Goal: Task Accomplishment & Management: Use online tool/utility

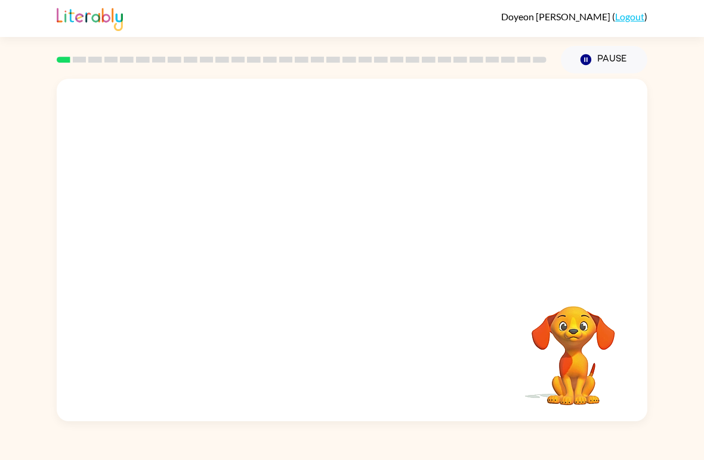
click at [611, 289] on video "Your browser must support playing .mp4 files to use Literably. Please try using…" at bounding box center [573, 347] width 119 height 119
click at [599, 317] on video "Your browser must support playing .mp4 files to use Literably. Please try using…" at bounding box center [573, 347] width 119 height 119
click at [570, 326] on video "Your browser must support playing .mp4 files to use Literably. Please try using…" at bounding box center [573, 347] width 119 height 119
click at [556, 325] on video "Your browser must support playing .mp4 files to use Literably. Please try using…" at bounding box center [573, 347] width 119 height 119
click at [561, 322] on video "Your browser must support playing .mp4 files to use Literably. Please try using…" at bounding box center [573, 347] width 119 height 119
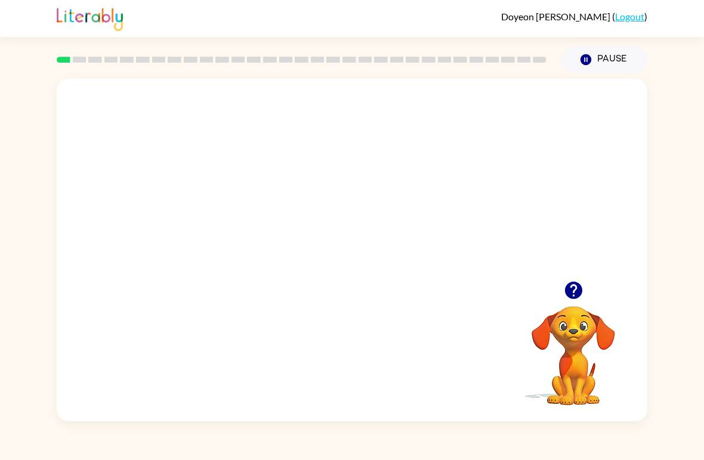
click at [323, 197] on video "Your browser must support playing .mp4 files to use Literably. Please try using…" at bounding box center [352, 180] width 591 height 202
click at [405, 233] on video "Your browser must support playing .mp4 files to use Literably. Please try using…" at bounding box center [352, 180] width 591 height 202
click at [396, 224] on video "Your browser must support playing .mp4 files to use Literably. Please try using…" at bounding box center [352, 180] width 591 height 202
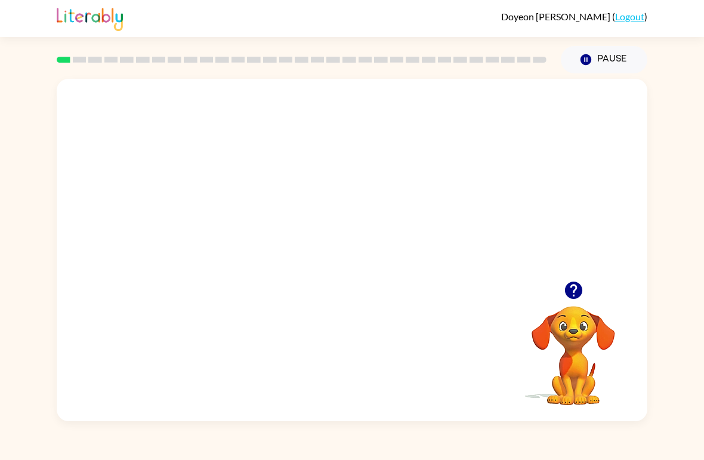
click at [380, 240] on video "Your browser must support playing .mp4 files to use Literably. Please try using…" at bounding box center [352, 180] width 591 height 202
click at [423, 197] on video "Your browser must support playing .mp4 files to use Literably. Please try using…" at bounding box center [352, 180] width 591 height 202
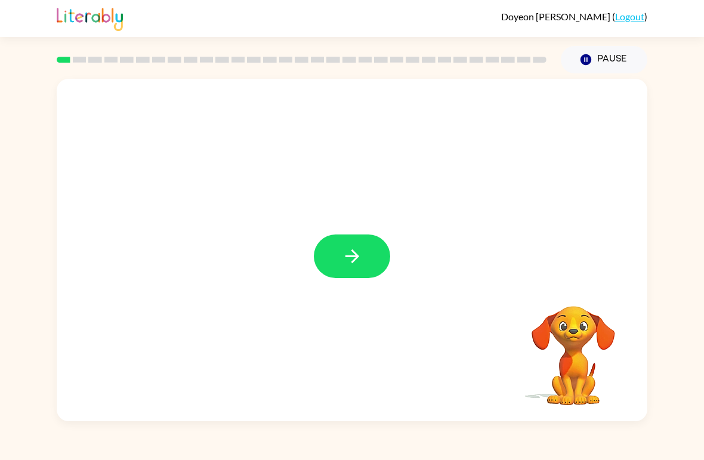
click at [356, 269] on button "button" at bounding box center [352, 257] width 76 height 44
click at [591, 353] on video "Your browser must support playing .mp4 files to use Literably. Please try using…" at bounding box center [573, 347] width 119 height 119
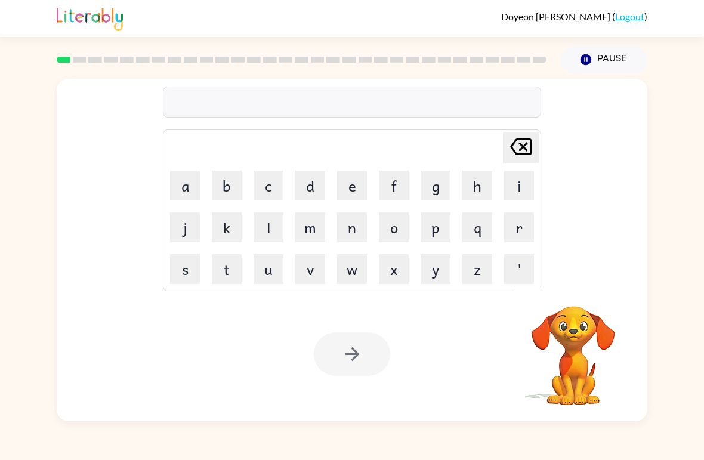
click at [182, 262] on button "s" at bounding box center [185, 269] width 30 height 30
click at [492, 187] on button "h" at bounding box center [478, 186] width 30 height 30
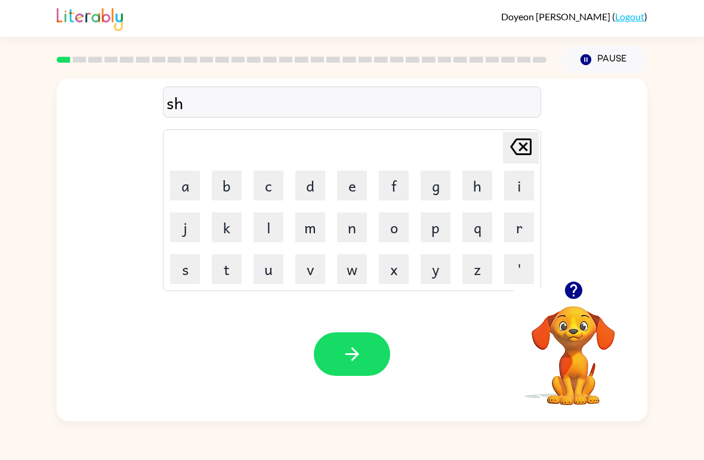
click at [276, 270] on button "u" at bounding box center [269, 269] width 30 height 30
click at [184, 263] on button "s" at bounding box center [185, 269] width 30 height 30
click at [485, 192] on button "h" at bounding box center [478, 186] width 30 height 30
click at [548, 328] on video "Your browser must support playing .mp4 files to use Literably. Please try using…" at bounding box center [573, 347] width 119 height 119
click at [576, 292] on icon "button" at bounding box center [573, 290] width 17 height 17
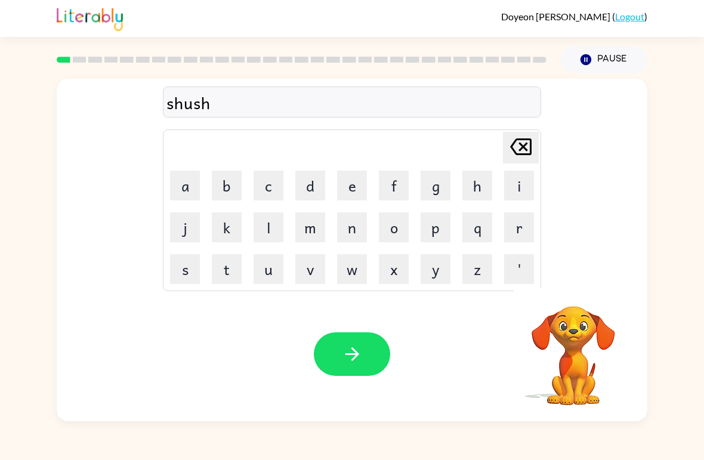
click at [372, 359] on button "button" at bounding box center [352, 354] width 76 height 44
click at [572, 312] on video "Your browser must support playing .mp4 files to use Literably. Please try using…" at bounding box center [573, 347] width 119 height 119
click at [569, 294] on icon "button" at bounding box center [573, 290] width 17 height 17
click at [180, 189] on button "a" at bounding box center [185, 186] width 30 height 30
click at [440, 236] on button "p" at bounding box center [436, 227] width 30 height 30
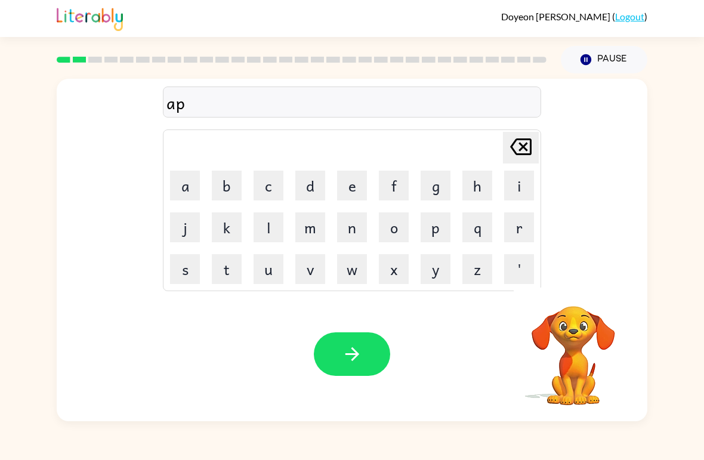
click at [440, 236] on button "p" at bounding box center [436, 227] width 30 height 30
click at [518, 232] on button "r" at bounding box center [519, 227] width 30 height 30
click at [523, 180] on button "i" at bounding box center [519, 186] width 30 height 30
click at [348, 188] on button "e" at bounding box center [352, 186] width 30 height 30
click at [352, 242] on button "n" at bounding box center [352, 227] width 30 height 30
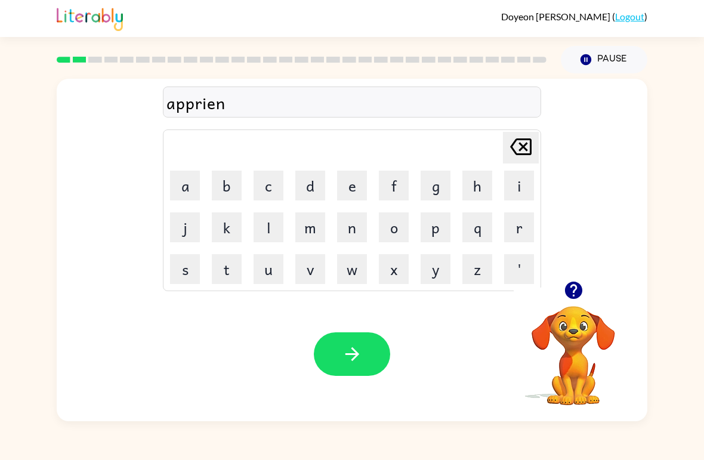
click at [275, 183] on button "c" at bounding box center [269, 186] width 30 height 30
click at [363, 184] on button "e" at bounding box center [352, 186] width 30 height 30
click at [184, 274] on button "s" at bounding box center [185, 269] width 30 height 30
click at [192, 268] on button "s" at bounding box center [185, 269] width 30 height 30
click at [520, 152] on icon "Delete Delete last character input" at bounding box center [521, 146] width 29 height 29
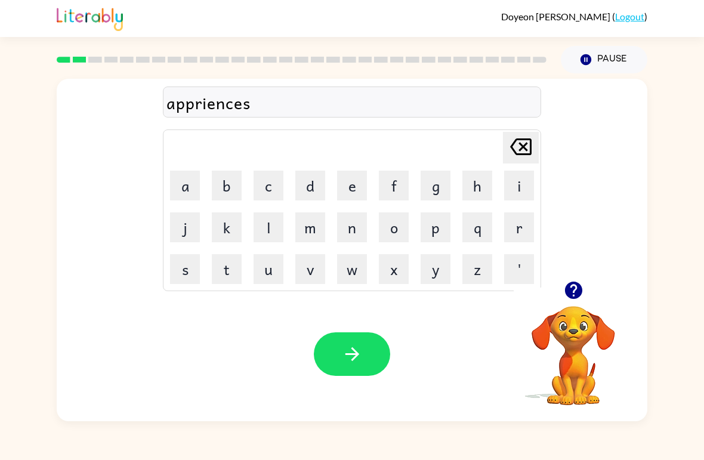
click at [596, 290] on div at bounding box center [573, 290] width 119 height 30
click at [578, 295] on icon "button" at bounding box center [573, 290] width 17 height 17
click at [337, 363] on button "button" at bounding box center [352, 354] width 76 height 44
click at [578, 297] on icon "button" at bounding box center [573, 290] width 17 height 17
click at [515, 223] on button "r" at bounding box center [519, 227] width 30 height 30
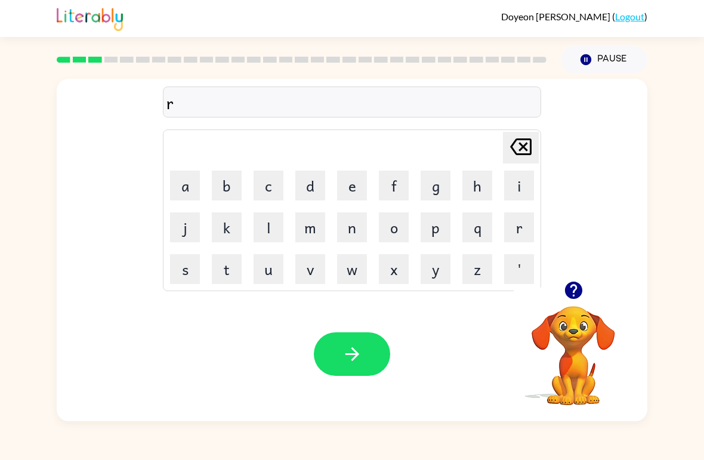
click at [349, 188] on button "e" at bounding box center [352, 186] width 30 height 30
click at [193, 193] on button "a" at bounding box center [185, 186] width 30 height 30
click at [272, 235] on button "l" at bounding box center [269, 227] width 30 height 30
click at [358, 189] on button "e" at bounding box center [352, 186] width 30 height 30
click at [230, 266] on button "t" at bounding box center [227, 269] width 30 height 30
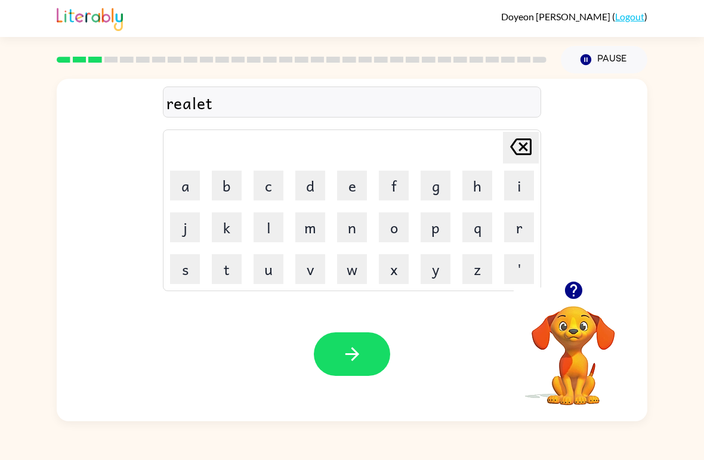
click at [433, 257] on button "y" at bounding box center [436, 269] width 30 height 30
click at [527, 148] on icon "Delete Delete last character input" at bounding box center [521, 146] width 29 height 29
click at [526, 147] on icon "Delete Delete last character input" at bounding box center [521, 146] width 29 height 29
click at [524, 149] on icon at bounding box center [520, 146] width 21 height 17
click at [588, 285] on button "button" at bounding box center [574, 290] width 30 height 30
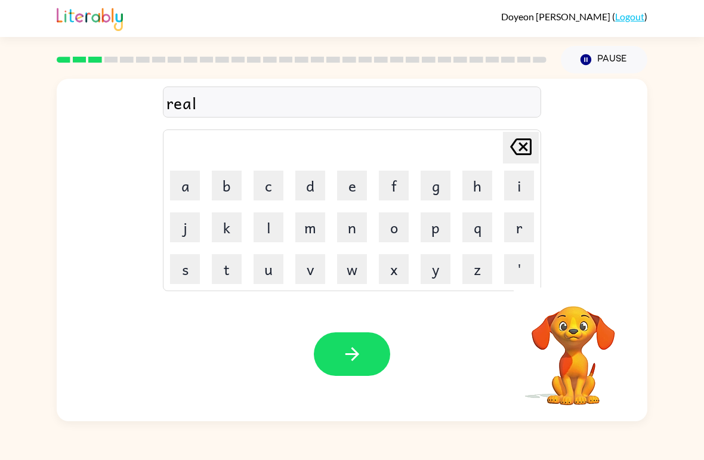
click at [183, 189] on button "a" at bounding box center [185, 186] width 30 height 30
click at [278, 222] on button "l" at bounding box center [269, 227] width 30 height 30
click at [511, 182] on button "i" at bounding box center [519, 186] width 30 height 30
click at [237, 260] on button "t" at bounding box center [227, 269] width 30 height 30
click at [434, 270] on button "y" at bounding box center [436, 269] width 30 height 30
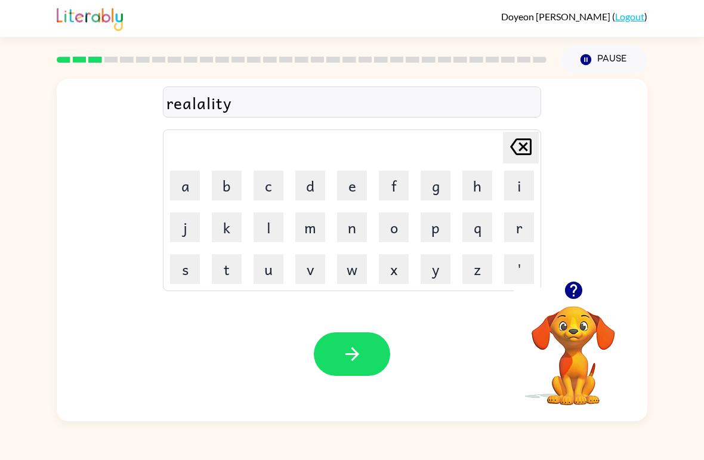
click at [517, 146] on icon "Delete Delete last character input" at bounding box center [521, 146] width 29 height 29
click at [511, 149] on icon at bounding box center [520, 146] width 21 height 17
click at [511, 148] on icon at bounding box center [520, 146] width 21 height 17
click at [518, 146] on icon "Delete Delete last character input" at bounding box center [521, 146] width 29 height 29
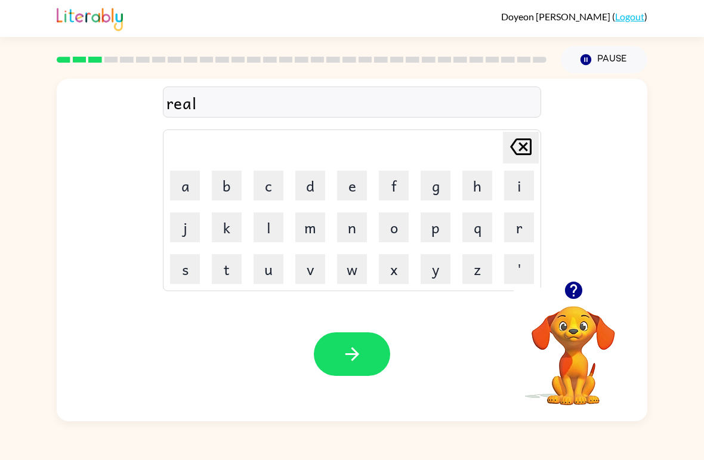
click at [518, 146] on icon "Delete Delete last character input" at bounding box center [521, 146] width 29 height 29
click at [177, 199] on button "a" at bounding box center [185, 186] width 30 height 30
click at [282, 229] on button "l" at bounding box center [269, 227] width 30 height 30
click at [231, 272] on button "t" at bounding box center [227, 269] width 30 height 30
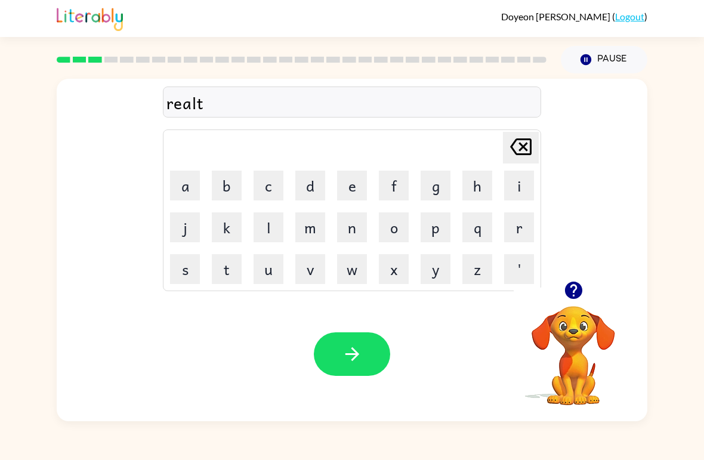
click at [434, 272] on button "y" at bounding box center [436, 269] width 30 height 30
click at [353, 362] on icon "button" at bounding box center [352, 354] width 21 height 21
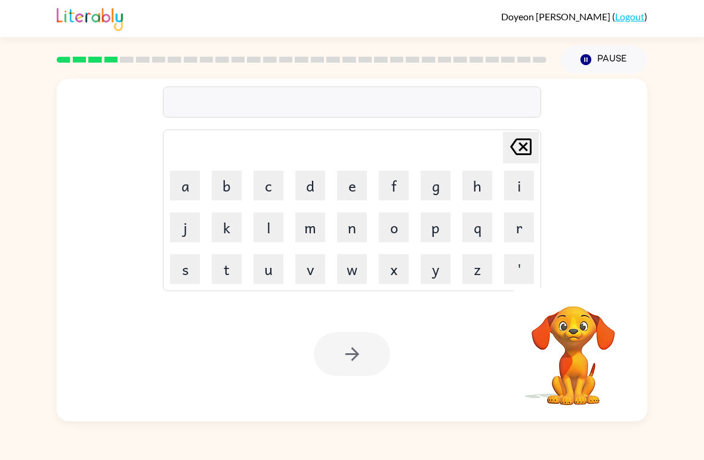
click at [184, 189] on button "a" at bounding box center [185, 186] width 30 height 30
click at [266, 232] on button "l" at bounding box center [269, 227] width 30 height 30
click at [523, 186] on button "i" at bounding box center [519, 186] width 30 height 30
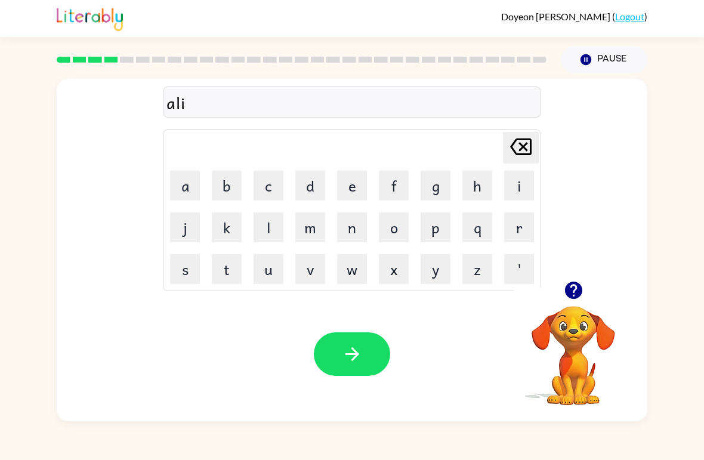
click at [312, 235] on button "m" at bounding box center [310, 227] width 30 height 30
click at [191, 198] on button "a" at bounding box center [185, 186] width 30 height 30
click at [509, 158] on icon "Delete Delete last character input" at bounding box center [521, 146] width 29 height 29
click at [515, 159] on icon "Delete Delete last character input" at bounding box center [521, 146] width 29 height 29
click at [524, 149] on icon at bounding box center [520, 146] width 21 height 17
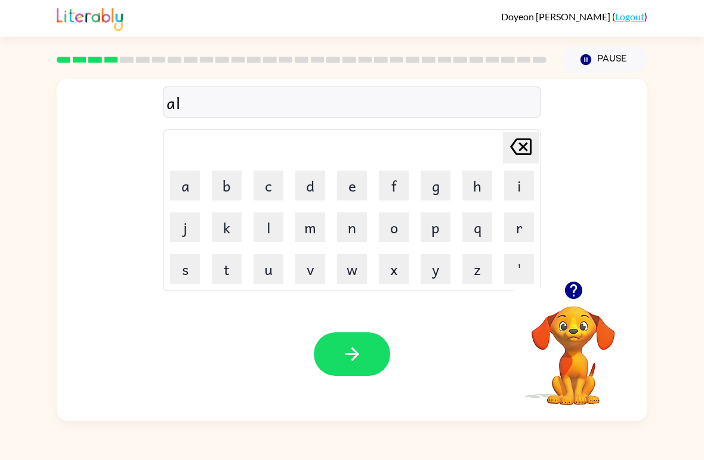
click at [524, 149] on icon at bounding box center [520, 146] width 21 height 17
click at [516, 150] on icon "Delete Delete last character input" at bounding box center [521, 146] width 29 height 29
click at [515, 150] on icon "Delete Delete last character input" at bounding box center [521, 146] width 29 height 29
click at [334, 196] on td "e" at bounding box center [352, 185] width 41 height 41
click at [339, 192] on button "e" at bounding box center [352, 186] width 30 height 30
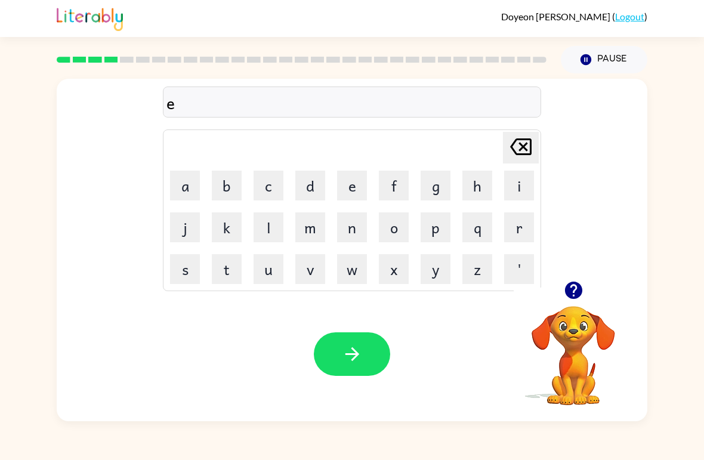
click at [269, 236] on button "l" at bounding box center [269, 227] width 30 height 30
click at [514, 193] on button "i" at bounding box center [519, 186] width 30 height 30
click at [319, 223] on button "m" at bounding box center [310, 227] width 30 height 30
click at [352, 199] on button "e" at bounding box center [352, 186] width 30 height 30
click at [525, 155] on icon at bounding box center [520, 146] width 21 height 17
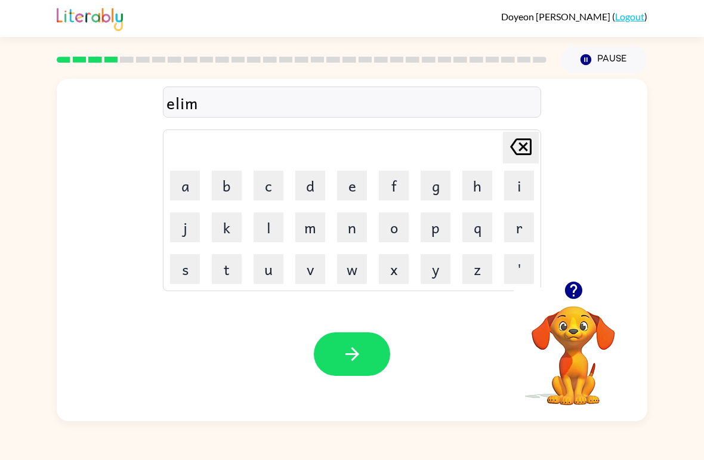
click at [570, 294] on icon "button" at bounding box center [573, 290] width 17 height 17
click at [347, 190] on button "e" at bounding box center [352, 186] width 30 height 30
click at [362, 223] on button "n" at bounding box center [352, 227] width 30 height 30
click at [192, 184] on button "a" at bounding box center [185, 186] width 30 height 30
click at [571, 389] on video "Your browser must support playing .mp4 files to use Literably. Please try using…" at bounding box center [573, 347] width 119 height 119
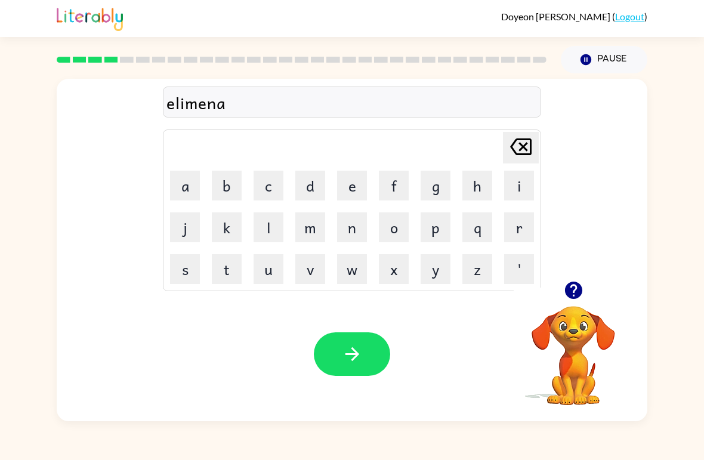
click at [231, 265] on button "t" at bounding box center [227, 269] width 30 height 30
click at [357, 190] on button "e" at bounding box center [352, 186] width 30 height 30
click at [575, 289] on icon "button" at bounding box center [573, 290] width 17 height 17
click at [193, 110] on div "elimenate" at bounding box center [352, 102] width 371 height 25
click at [199, 106] on div "elimenate" at bounding box center [352, 102] width 371 height 25
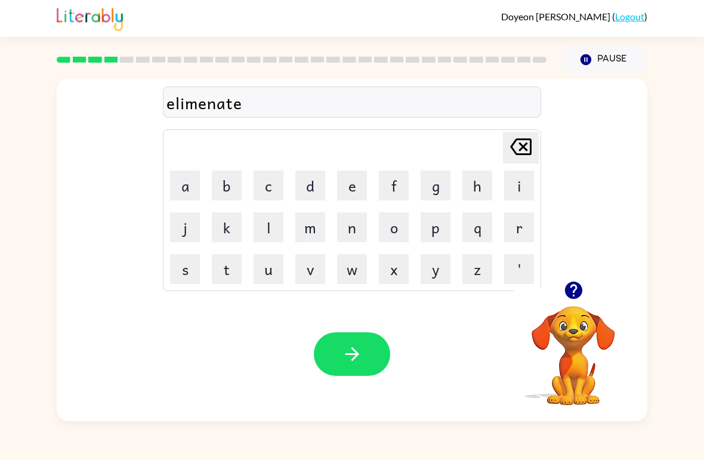
click at [317, 115] on div "elimenate" at bounding box center [352, 102] width 371 height 25
click at [454, 101] on div "elimenate" at bounding box center [352, 102] width 371 height 25
click at [525, 152] on icon "Delete Delete last character input" at bounding box center [521, 146] width 29 height 29
click at [535, 144] on button "Delete Delete last character input" at bounding box center [521, 148] width 36 height 32
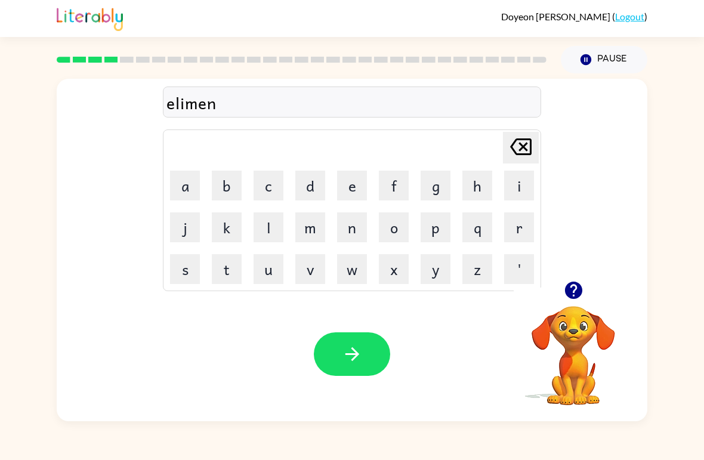
click at [535, 144] on button "Delete Delete last character input" at bounding box center [521, 148] width 36 height 32
click at [520, 146] on icon "Delete Delete last character input" at bounding box center [521, 146] width 29 height 29
click at [517, 135] on icon "Delete Delete last character input" at bounding box center [521, 146] width 29 height 29
click at [312, 231] on button "m" at bounding box center [310, 227] width 30 height 30
click at [359, 186] on button "e" at bounding box center [352, 186] width 30 height 30
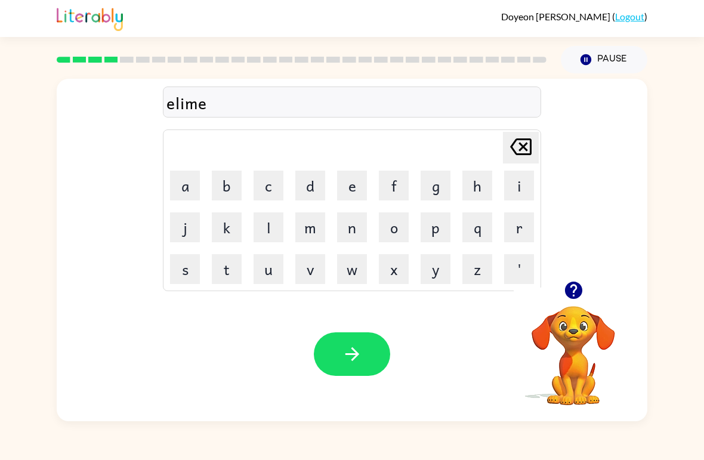
click at [507, 160] on icon "Delete Delete last character input" at bounding box center [521, 146] width 29 height 29
click at [354, 230] on button "n" at bounding box center [352, 227] width 30 height 30
click at [498, 162] on td "Delete Delete last character input" at bounding box center [352, 147] width 375 height 33
click at [524, 149] on icon at bounding box center [520, 146] width 21 height 17
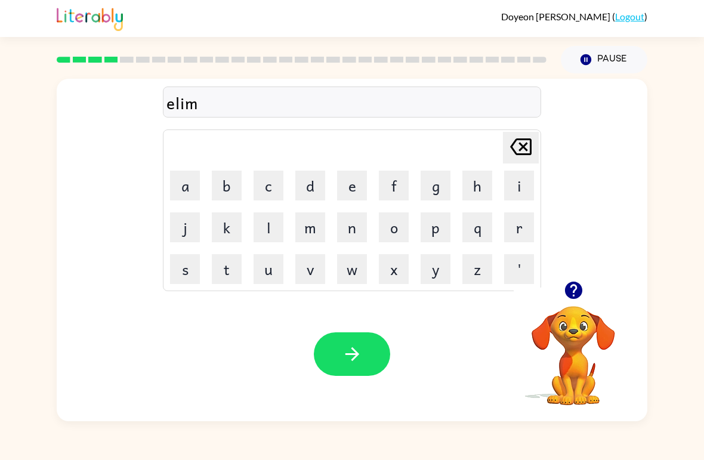
click at [524, 149] on icon at bounding box center [520, 146] width 21 height 17
click at [309, 223] on button "m" at bounding box center [310, 227] width 30 height 30
click at [359, 223] on button "n" at bounding box center [352, 227] width 30 height 30
click at [187, 184] on button "a" at bounding box center [185, 186] width 30 height 30
click at [224, 273] on button "t" at bounding box center [227, 269] width 30 height 30
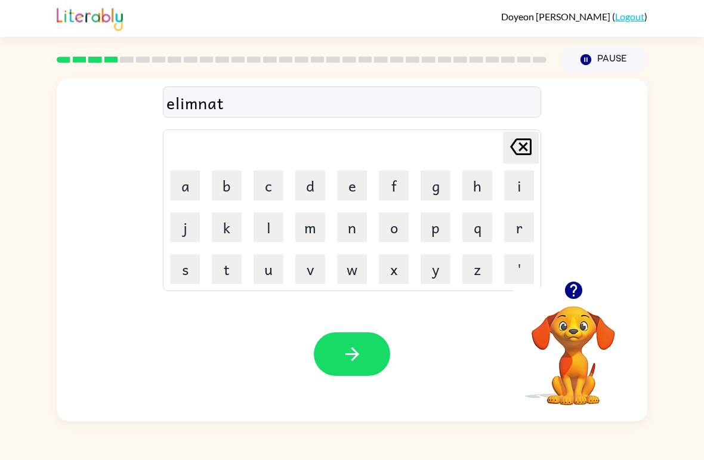
click at [352, 195] on button "e" at bounding box center [352, 186] width 30 height 30
click at [360, 368] on button "button" at bounding box center [352, 354] width 76 height 44
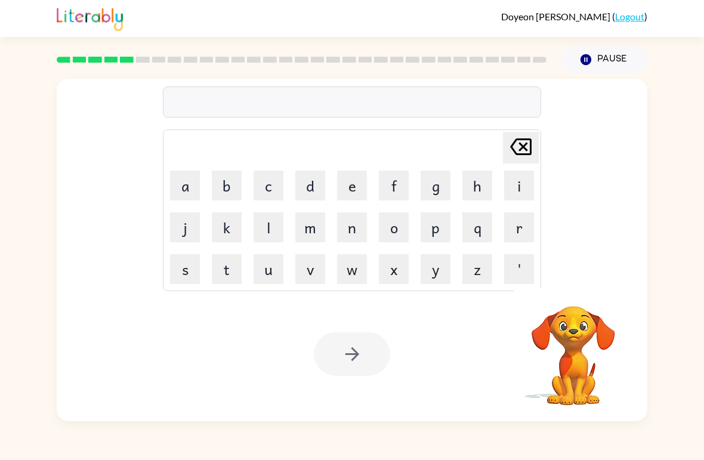
click at [293, 190] on td "d" at bounding box center [310, 185] width 41 height 41
click at [312, 181] on button "d" at bounding box center [310, 186] width 30 height 30
click at [272, 272] on button "u" at bounding box center [269, 269] width 30 height 30
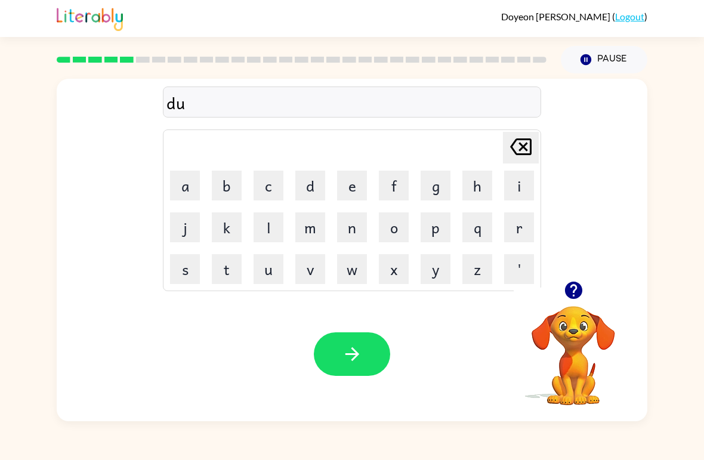
click at [567, 292] on icon "button" at bounding box center [573, 290] width 17 height 17
click at [443, 242] on button "p" at bounding box center [436, 227] width 30 height 30
click at [271, 225] on button "l" at bounding box center [269, 227] width 30 height 30
click at [523, 181] on button "i" at bounding box center [519, 186] width 30 height 30
click at [270, 196] on button "c" at bounding box center [269, 186] width 30 height 30
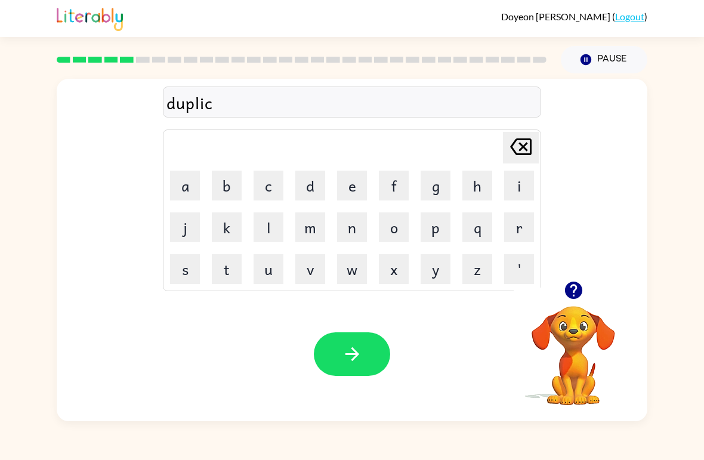
click at [177, 185] on button "a" at bounding box center [185, 186] width 30 height 30
click at [218, 274] on button "t" at bounding box center [227, 269] width 30 height 30
click at [351, 187] on button "e" at bounding box center [352, 186] width 30 height 30
click at [377, 359] on button "button" at bounding box center [352, 354] width 76 height 44
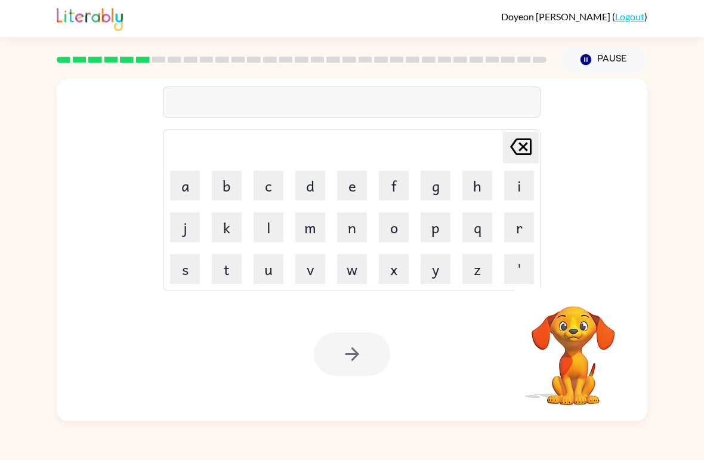
click at [312, 274] on button "v" at bounding box center [310, 269] width 30 height 30
click at [191, 187] on button "a" at bounding box center [185, 186] width 30 height 30
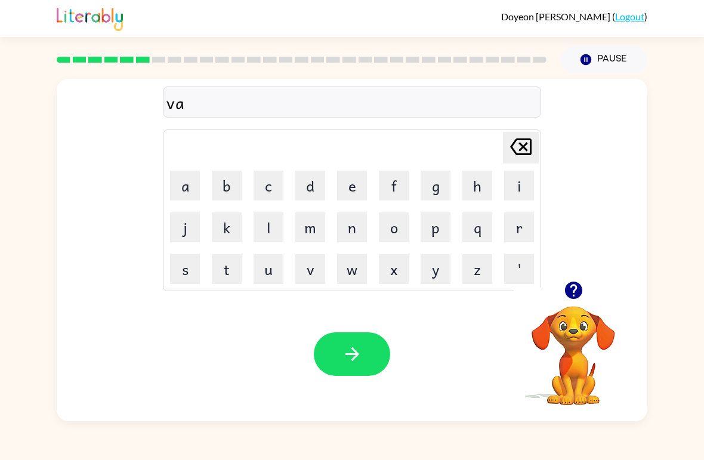
click at [278, 179] on button "c" at bounding box center [269, 186] width 30 height 30
click at [194, 186] on button "a" at bounding box center [185, 186] width 30 height 30
click at [226, 266] on button "t" at bounding box center [227, 269] width 30 height 30
click at [519, 187] on button "i" at bounding box center [519, 186] width 30 height 30
click at [397, 220] on button "o" at bounding box center [394, 227] width 30 height 30
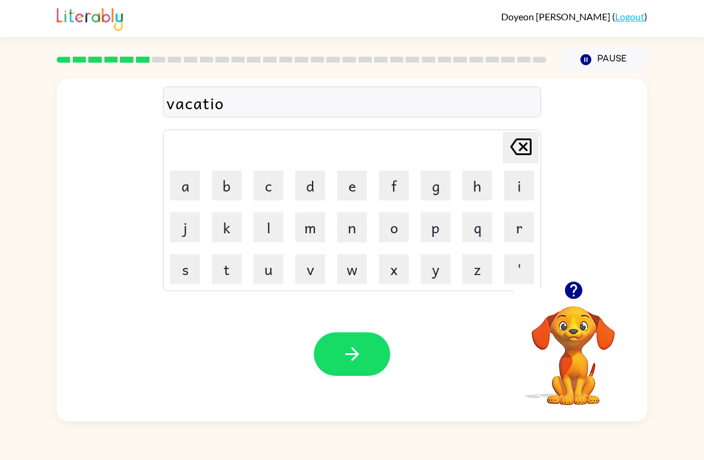
click at [365, 216] on button "n" at bounding box center [352, 227] width 30 height 30
click at [377, 359] on button "button" at bounding box center [352, 354] width 76 height 44
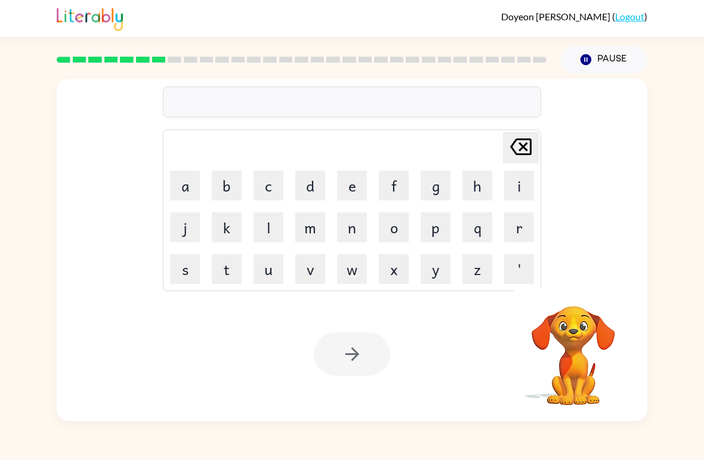
click at [581, 302] on video "Your browser must support playing .mp4 files to use Literably. Please try using…" at bounding box center [573, 347] width 119 height 119
click at [571, 291] on icon "button" at bounding box center [573, 290] width 17 height 17
click at [436, 227] on button "p" at bounding box center [436, 227] width 30 height 30
click at [282, 269] on button "u" at bounding box center [269, 269] width 30 height 30
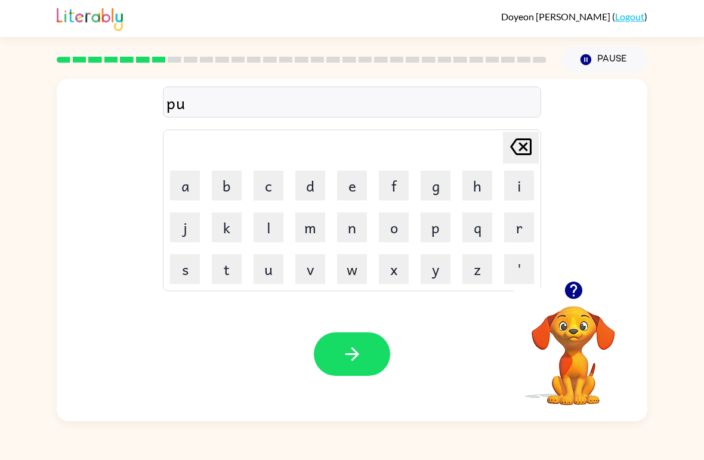
click at [316, 186] on button "d" at bounding box center [310, 186] width 30 height 30
click at [273, 231] on button "l" at bounding box center [269, 227] width 30 height 30
click at [351, 196] on button "e" at bounding box center [352, 186] width 30 height 30
click at [375, 371] on button "button" at bounding box center [352, 354] width 76 height 44
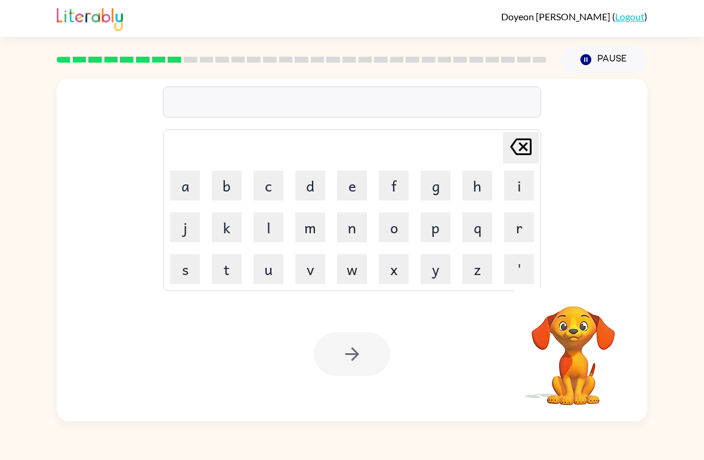
click at [569, 372] on video "Your browser must support playing .mp4 files to use Literably. Please try using…" at bounding box center [573, 347] width 119 height 119
click at [568, 309] on video "Your browser must support playing .mp4 files to use Literably. Please try using…" at bounding box center [573, 347] width 119 height 119
click at [575, 287] on icon "button" at bounding box center [573, 290] width 21 height 21
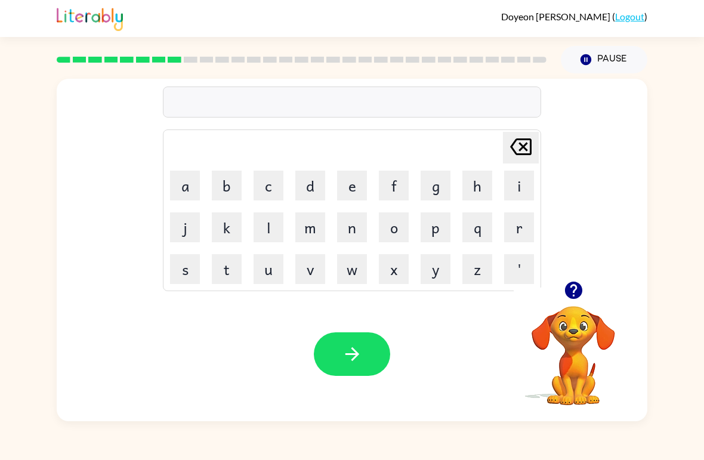
click at [572, 293] on icon "button" at bounding box center [573, 290] width 17 height 17
click at [579, 284] on icon "button" at bounding box center [573, 290] width 21 height 21
click at [439, 230] on button "p" at bounding box center [436, 227] width 30 height 30
click at [263, 261] on button "u" at bounding box center [269, 269] width 30 height 30
click at [518, 225] on button "r" at bounding box center [519, 227] width 30 height 30
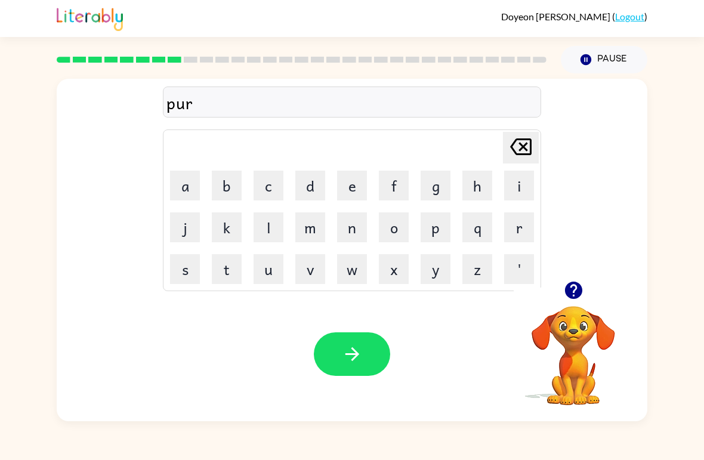
click at [307, 184] on button "d" at bounding box center [310, 186] width 30 height 30
click at [306, 183] on button "d" at bounding box center [310, 186] width 30 height 30
click at [523, 187] on button "i" at bounding box center [519, 186] width 30 height 30
click at [527, 155] on icon at bounding box center [520, 146] width 21 height 17
click at [526, 155] on icon at bounding box center [520, 146] width 21 height 17
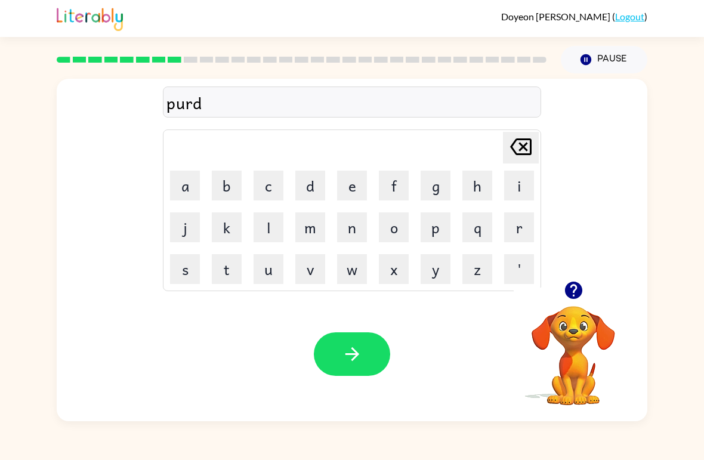
click at [523, 188] on button "i" at bounding box center [519, 186] width 30 height 30
click at [272, 190] on button "c" at bounding box center [269, 186] width 30 height 30
click at [268, 229] on button "l" at bounding box center [269, 227] width 30 height 30
click at [346, 182] on button "e" at bounding box center [352, 186] width 30 height 30
click at [368, 366] on button "button" at bounding box center [352, 354] width 76 height 44
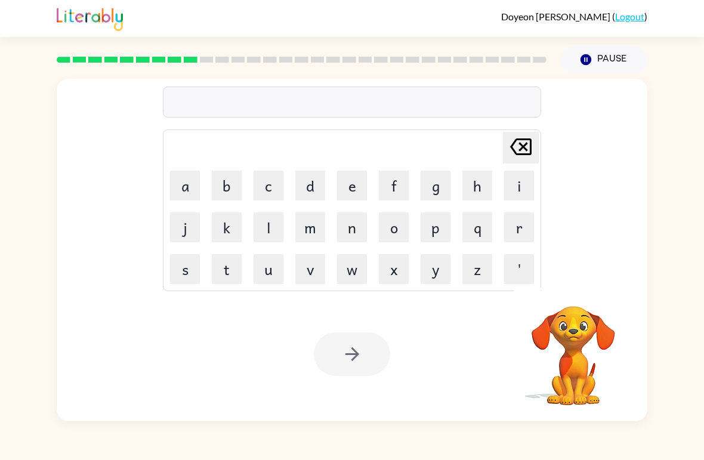
click at [517, 227] on button "r" at bounding box center [519, 227] width 30 height 30
click at [354, 182] on button "e" at bounding box center [352, 186] width 30 height 30
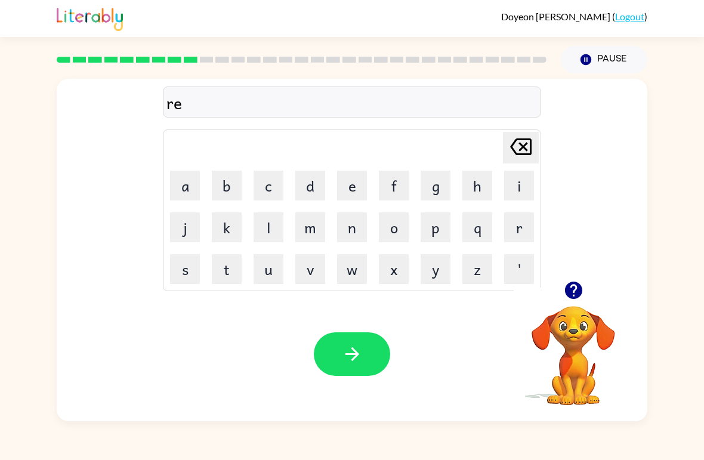
click at [268, 184] on button "c" at bounding box center [269, 186] width 30 height 30
click at [206, 196] on td "b" at bounding box center [226, 185] width 41 height 41
click at [191, 185] on button "a" at bounding box center [185, 186] width 30 height 30
click at [442, 226] on button "p" at bounding box center [436, 227] width 30 height 30
click at [573, 288] on icon "button" at bounding box center [573, 290] width 17 height 17
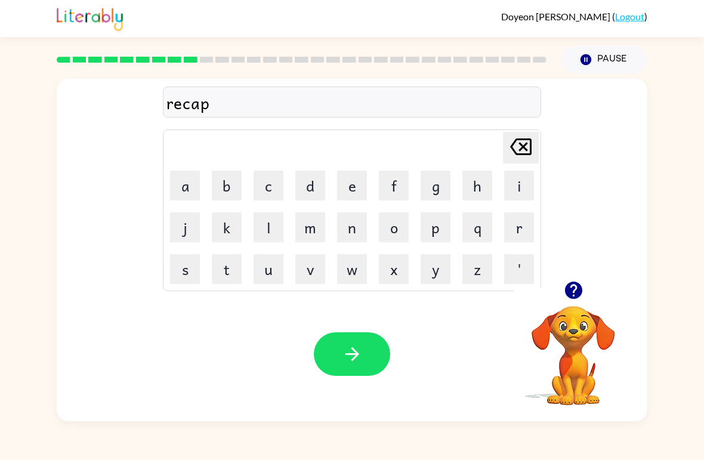
click at [217, 266] on button "t" at bounding box center [227, 269] width 30 height 30
click at [263, 270] on button "u" at bounding box center [269, 269] width 30 height 30
click at [518, 230] on button "r" at bounding box center [519, 227] width 30 height 30
click at [355, 181] on button "e" at bounding box center [352, 186] width 30 height 30
click at [317, 190] on button "d" at bounding box center [310, 186] width 30 height 30
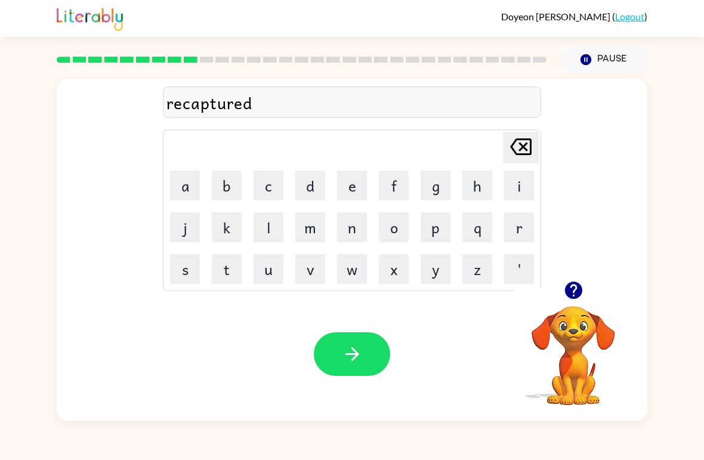
click at [366, 363] on button "button" at bounding box center [352, 354] width 76 height 44
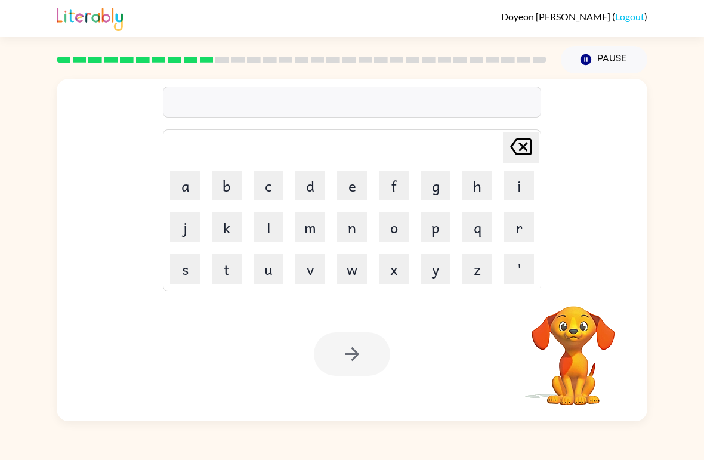
click at [591, 301] on video "Your browser must support playing .mp4 files to use Literably. Please try using…" at bounding box center [573, 347] width 119 height 119
click at [553, 348] on video "Your browser must support playing .mp4 files to use Literably. Please try using…" at bounding box center [573, 347] width 119 height 119
click at [434, 229] on button "p" at bounding box center [436, 227] width 30 height 30
click at [522, 228] on button "r" at bounding box center [519, 227] width 30 height 30
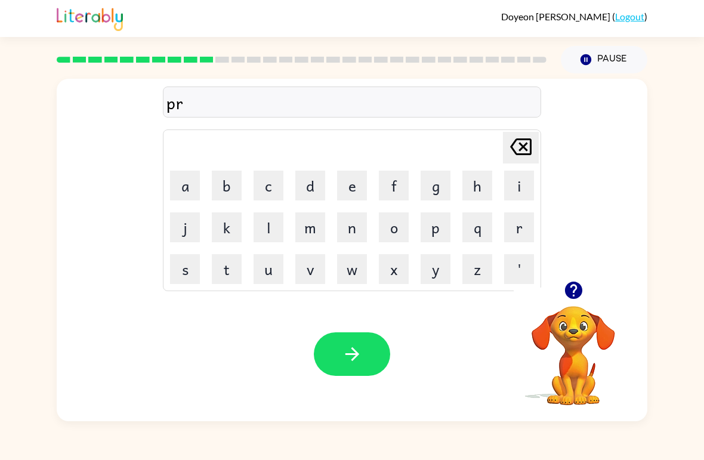
click at [343, 181] on button "e" at bounding box center [352, 186] width 30 height 30
click at [190, 264] on button "s" at bounding box center [185, 269] width 30 height 30
click at [272, 183] on button "c" at bounding box center [269, 186] width 30 height 30
click at [485, 187] on button "h" at bounding box center [478, 186] width 30 height 30
click at [385, 226] on button "o" at bounding box center [394, 227] width 30 height 30
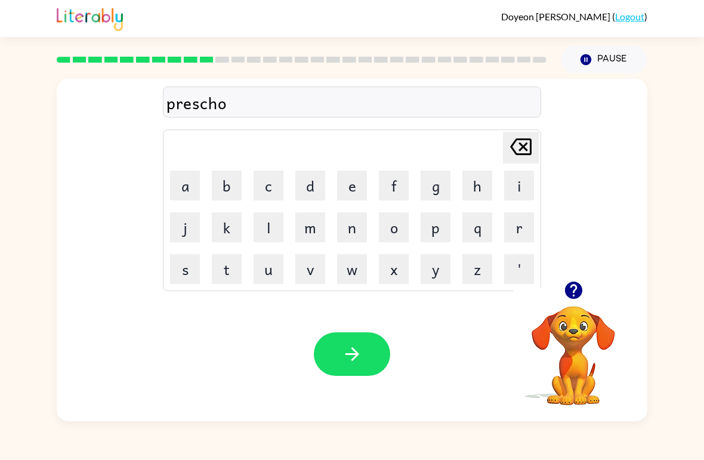
click at [385, 226] on button "o" at bounding box center [394, 227] width 30 height 30
click at [278, 226] on button "l" at bounding box center [269, 227] width 30 height 30
click at [377, 354] on button "button" at bounding box center [352, 354] width 76 height 44
click at [571, 285] on icon "button" at bounding box center [573, 290] width 17 height 17
click at [270, 190] on button "c" at bounding box center [269, 186] width 30 height 30
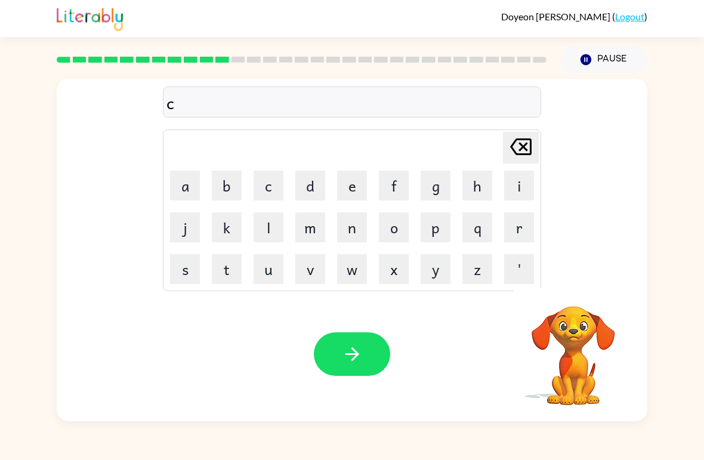
click at [519, 229] on button "r" at bounding box center [519, 227] width 30 height 30
click at [189, 192] on button "a" at bounding box center [185, 186] width 30 height 30
click at [310, 264] on button "v" at bounding box center [310, 269] width 30 height 30
click at [307, 193] on button "d" at bounding box center [310, 186] width 30 height 30
click at [343, 190] on button "e" at bounding box center [352, 186] width 30 height 30
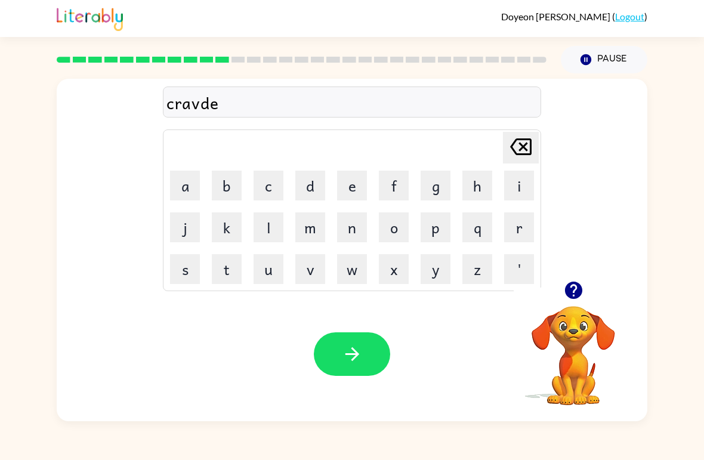
click at [516, 153] on icon at bounding box center [520, 146] width 21 height 17
click at [515, 153] on icon at bounding box center [520, 146] width 21 height 17
click at [357, 196] on button "e" at bounding box center [352, 186] width 30 height 30
click at [386, 359] on button "button" at bounding box center [352, 354] width 76 height 44
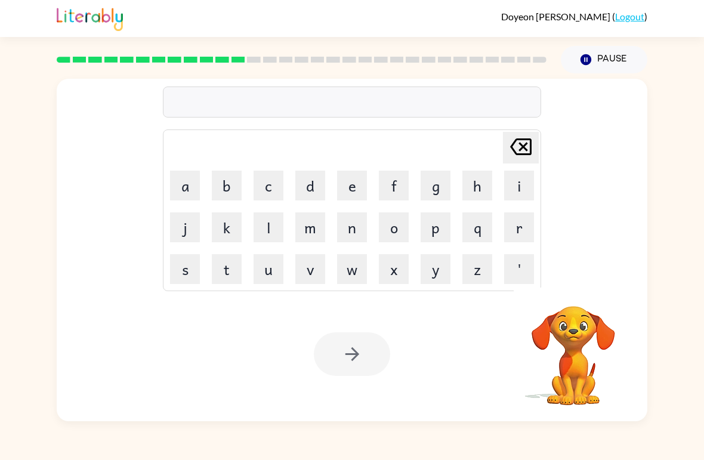
click at [304, 189] on button "d" at bounding box center [310, 186] width 30 height 30
click at [511, 186] on button "i" at bounding box center [519, 186] width 30 height 30
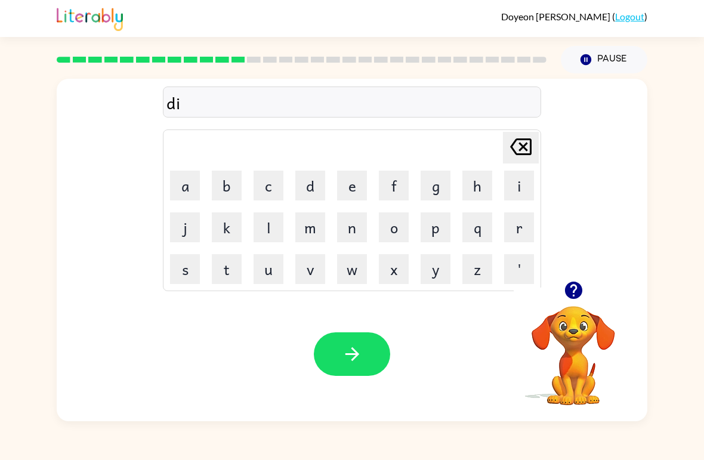
click at [273, 186] on button "c" at bounding box center [269, 186] width 30 height 30
click at [238, 261] on button "t" at bounding box center [227, 269] width 30 height 30
click at [185, 184] on button "a" at bounding box center [185, 186] width 30 height 30
click at [223, 272] on button "t" at bounding box center [227, 269] width 30 height 30
click at [349, 184] on button "e" at bounding box center [352, 186] width 30 height 30
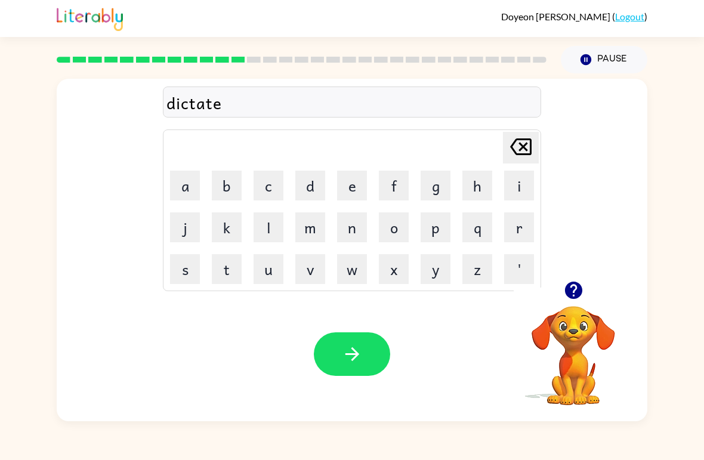
click at [369, 357] on button "button" at bounding box center [352, 354] width 76 height 44
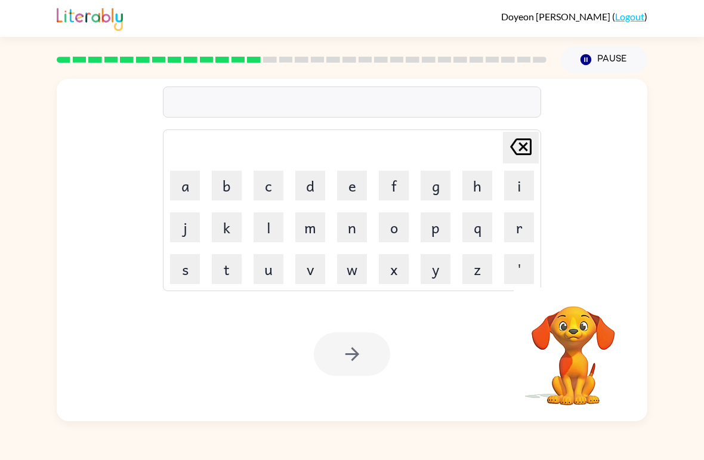
click at [437, 226] on button "p" at bounding box center [436, 227] width 30 height 30
click at [187, 188] on button "a" at bounding box center [185, 186] width 30 height 30
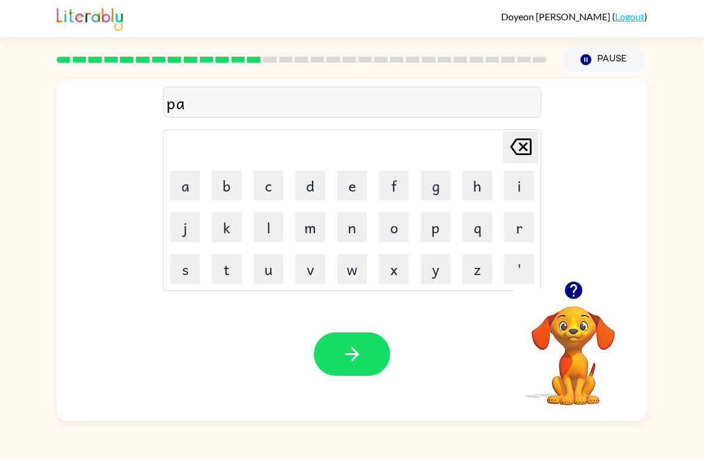
click at [449, 261] on button "y" at bounding box center [436, 269] width 30 height 30
click at [300, 223] on button "m" at bounding box center [310, 227] width 30 height 30
click at [702, 167] on div "paym Delete Delete last character input a b c d e f g h i j k l m n o p q r s t…" at bounding box center [352, 247] width 704 height 348
click at [356, 225] on button "n" at bounding box center [352, 227] width 30 height 30
click at [517, 152] on icon "Delete Delete last character input" at bounding box center [521, 146] width 29 height 29
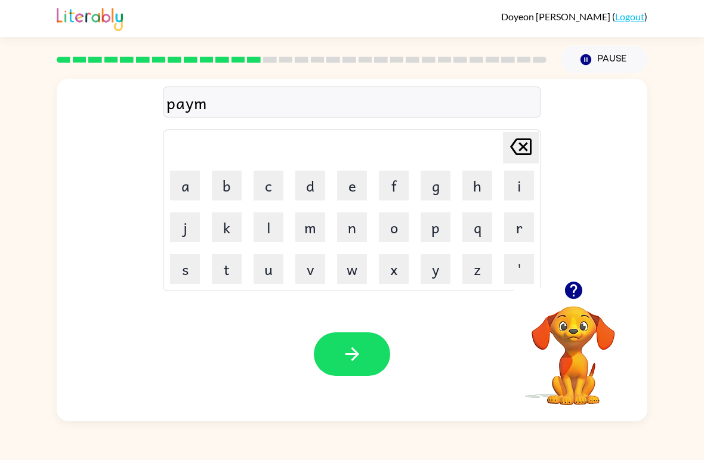
click at [347, 195] on button "e" at bounding box center [352, 186] width 30 height 30
click at [354, 239] on button "n" at bounding box center [352, 227] width 30 height 30
click at [235, 270] on button "t" at bounding box center [227, 269] width 30 height 30
click at [357, 362] on icon "button" at bounding box center [352, 354] width 21 height 21
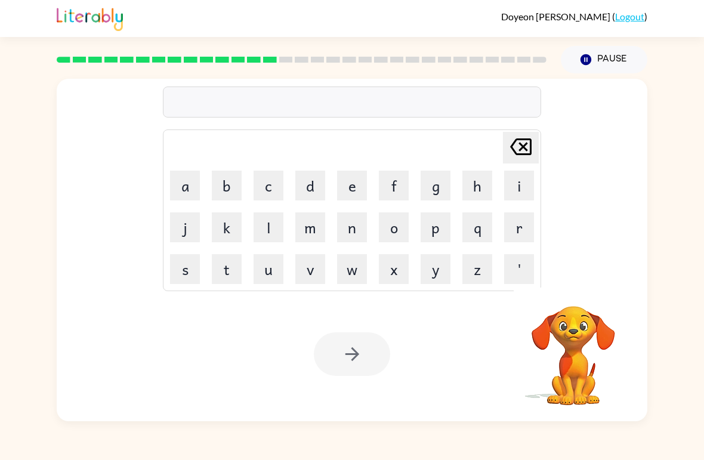
click at [315, 232] on button "m" at bounding box center [310, 227] width 30 height 30
click at [178, 184] on button "a" at bounding box center [185, 186] width 30 height 30
click at [430, 278] on button "y" at bounding box center [436, 269] width 30 height 30
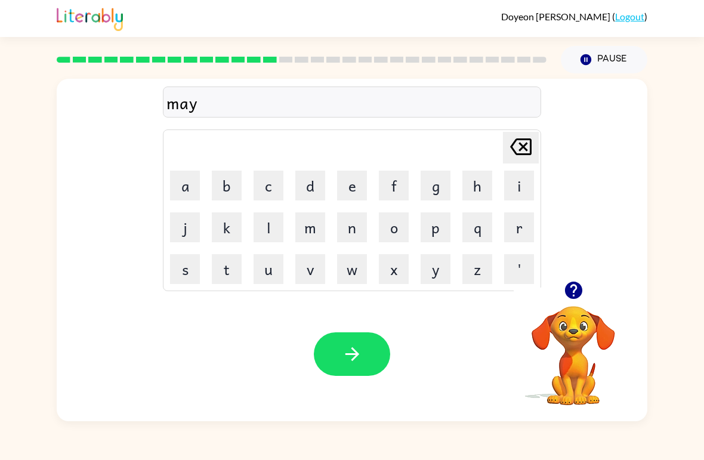
click at [439, 193] on button "g" at bounding box center [436, 186] width 30 height 30
click at [348, 186] on button "e" at bounding box center [352, 186] width 30 height 30
click at [518, 222] on button "r" at bounding box center [519, 227] width 30 height 30
click at [518, 143] on icon "Delete Delete last character input" at bounding box center [521, 146] width 29 height 29
click at [517, 142] on icon "Delete Delete last character input" at bounding box center [521, 146] width 29 height 29
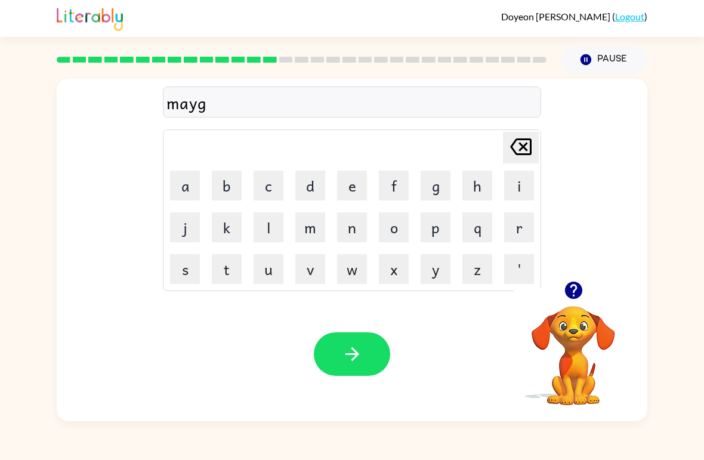
click at [527, 137] on icon "Delete Delete last character input" at bounding box center [521, 146] width 29 height 29
click at [443, 180] on button "g" at bounding box center [436, 186] width 30 height 30
click at [509, 139] on icon "Delete Delete last character input" at bounding box center [521, 146] width 29 height 29
click at [440, 180] on button "g" at bounding box center [436, 186] width 30 height 30
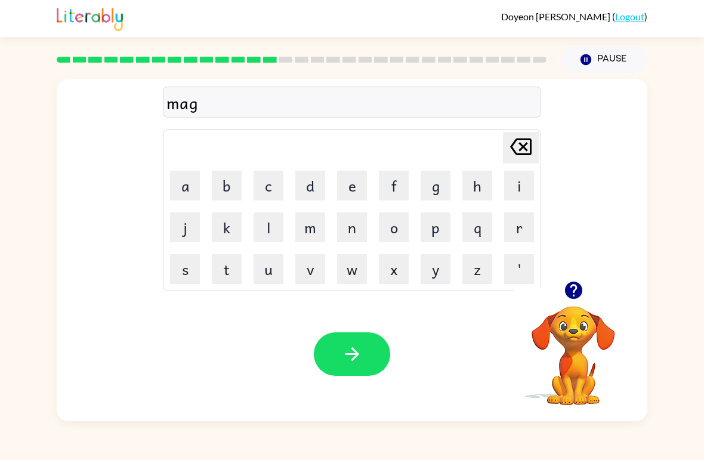
click at [358, 189] on button "e" at bounding box center [352, 186] width 30 height 30
click at [569, 300] on icon "button" at bounding box center [573, 290] width 21 height 21
click at [568, 297] on icon "button" at bounding box center [573, 290] width 17 height 17
click at [517, 225] on button "r" at bounding box center [519, 227] width 30 height 30
click at [310, 181] on button "d" at bounding box center [310, 186] width 30 height 30
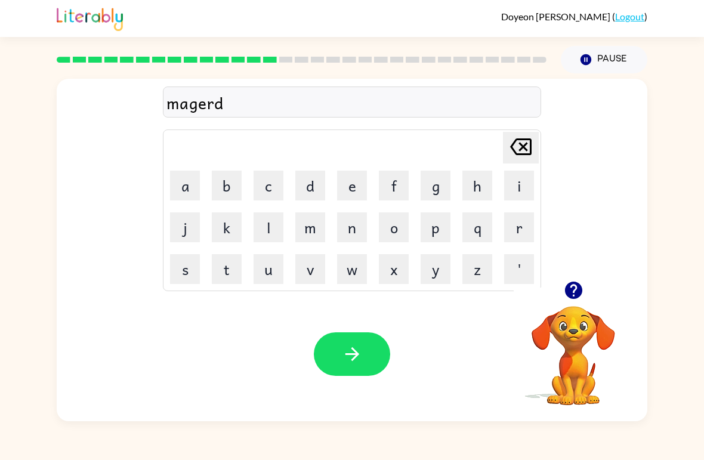
click at [371, 363] on button "button" at bounding box center [352, 354] width 76 height 44
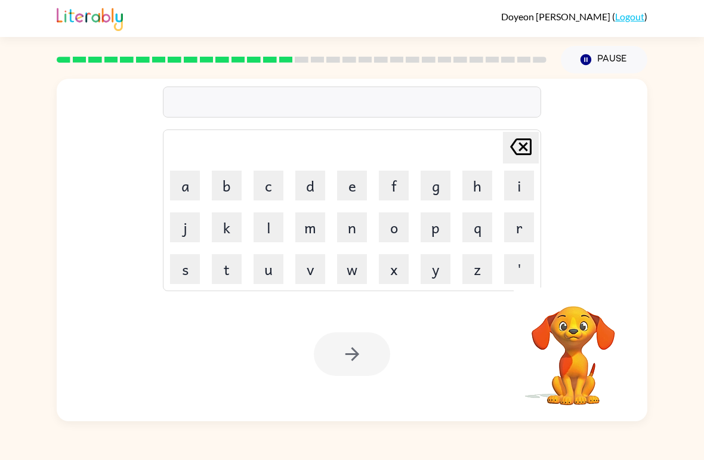
click at [183, 267] on button "s" at bounding box center [185, 269] width 30 height 30
click at [439, 230] on button "p" at bounding box center [436, 227] width 30 height 30
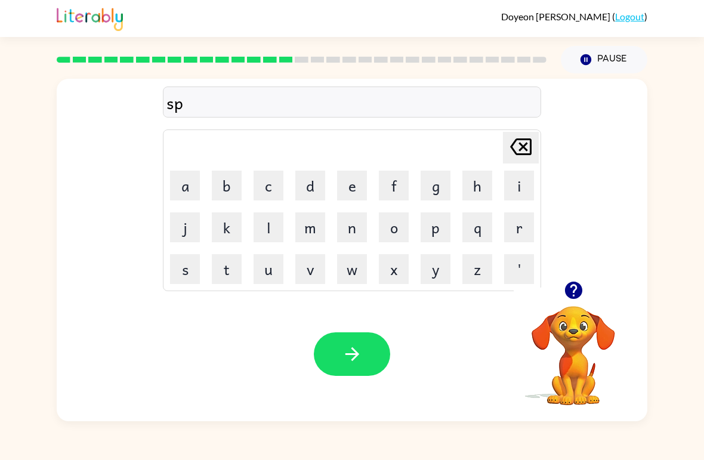
click at [184, 182] on button "a" at bounding box center [185, 186] width 30 height 30
click at [522, 230] on button "r" at bounding box center [519, 227] width 30 height 30
click at [232, 241] on button "k" at bounding box center [227, 227] width 30 height 30
click at [335, 352] on button "button" at bounding box center [352, 354] width 76 height 44
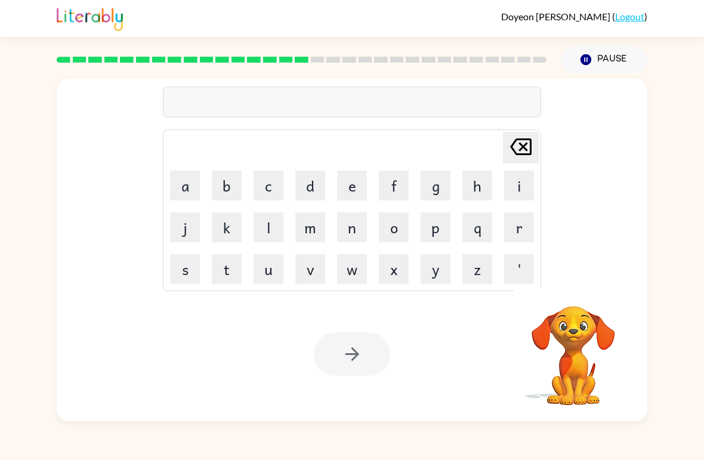
click at [439, 223] on button "p" at bounding box center [436, 227] width 30 height 30
click at [185, 184] on button "a" at bounding box center [185, 186] width 30 height 30
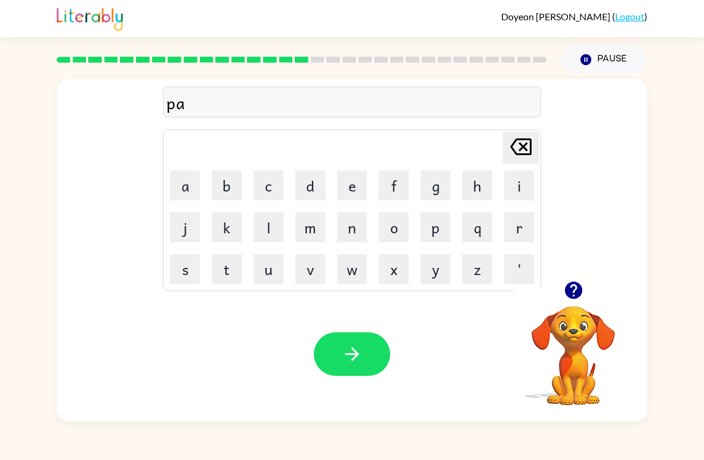
click at [282, 218] on button "l" at bounding box center [269, 227] width 30 height 30
click at [356, 352] on icon "button" at bounding box center [352, 354] width 14 height 14
click at [189, 267] on button "s" at bounding box center [185, 269] width 30 height 30
click at [437, 232] on button "p" at bounding box center [436, 227] width 30 height 30
click at [508, 193] on button "i" at bounding box center [519, 186] width 30 height 30
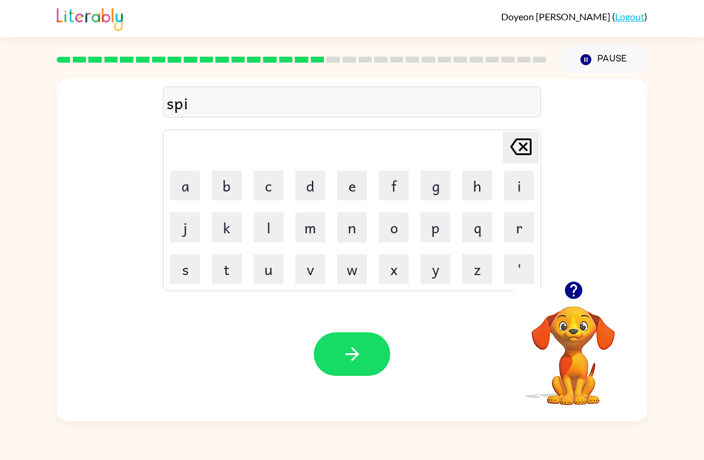
click at [346, 220] on button "n" at bounding box center [352, 227] width 30 height 30
click at [514, 187] on button "i" at bounding box center [519, 186] width 30 height 30
click at [523, 150] on icon "Delete Delete last character input" at bounding box center [521, 146] width 29 height 29
click at [522, 150] on icon at bounding box center [520, 146] width 21 height 17
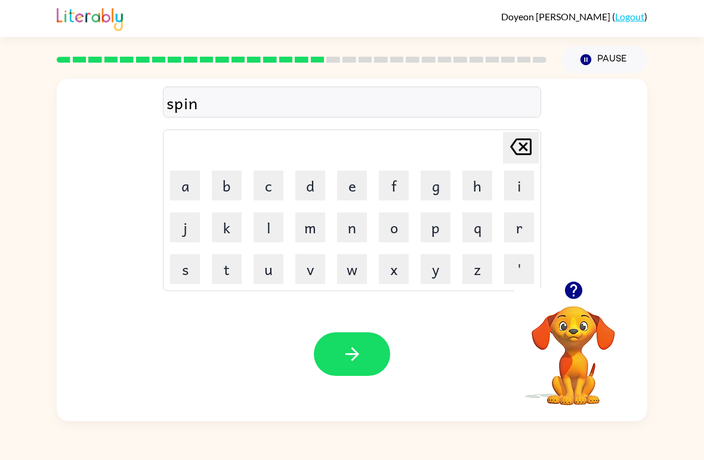
click at [524, 146] on icon at bounding box center [520, 146] width 21 height 17
click at [522, 143] on icon "Delete Delete last character input" at bounding box center [521, 146] width 29 height 29
click at [354, 180] on button "e" at bounding box center [352, 186] width 30 height 30
click at [353, 179] on button "e" at bounding box center [352, 186] width 30 height 30
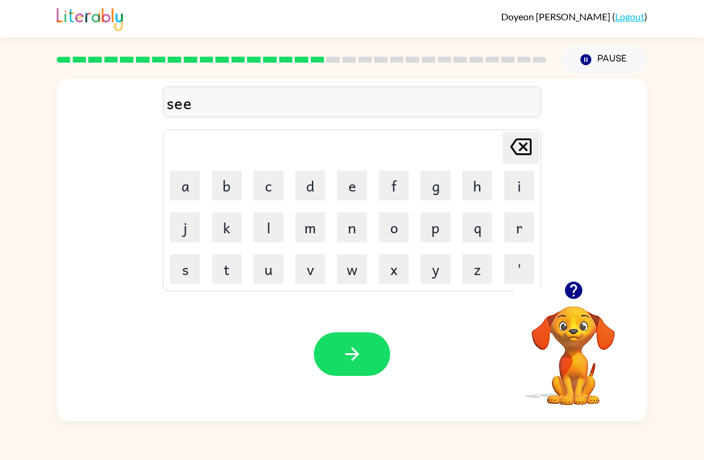
click at [517, 149] on icon "Delete Delete last character input" at bounding box center [521, 146] width 29 height 29
click at [687, 73] on div "Doyeon Lee ( Logout ) Pause Pause s Delete Delete last character input a b c d …" at bounding box center [352, 230] width 704 height 460
click at [435, 229] on button "p" at bounding box center [436, 227] width 30 height 30
click at [356, 190] on button "e" at bounding box center [352, 186] width 30 height 30
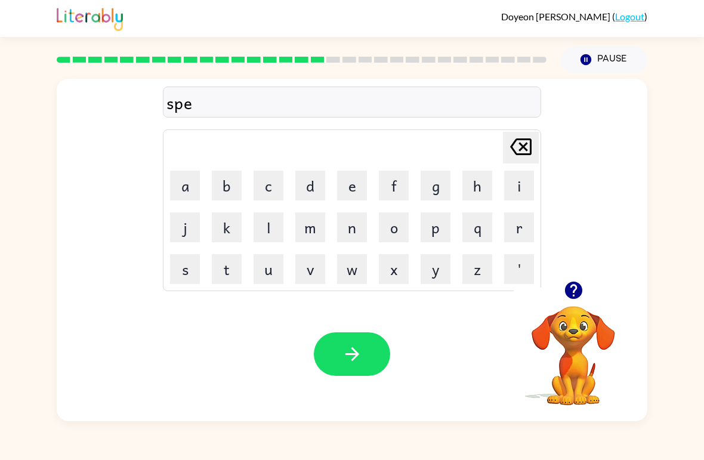
click at [356, 190] on button "e" at bounding box center [352, 186] width 30 height 30
click at [353, 232] on button "n" at bounding box center [352, 227] width 30 height 30
click at [520, 179] on button "i" at bounding box center [519, 186] width 30 height 30
click at [356, 227] on button "n" at bounding box center [352, 227] width 30 height 30
click at [437, 188] on button "g" at bounding box center [436, 186] width 30 height 30
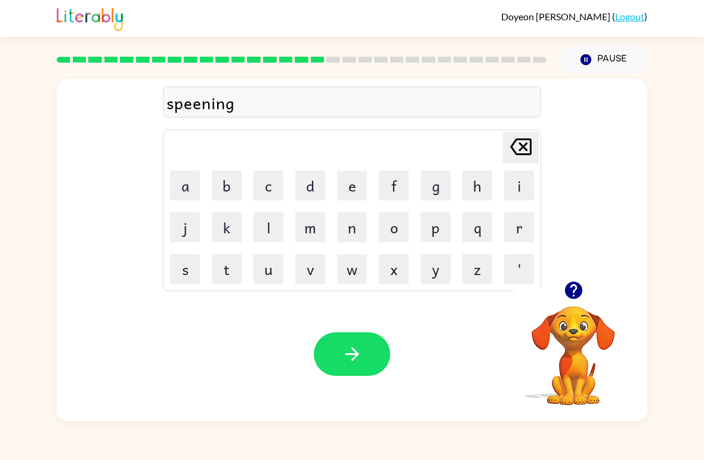
click at [517, 153] on icon "Delete Delete last character input" at bounding box center [521, 146] width 29 height 29
click at [517, 152] on icon "Delete Delete last character input" at bounding box center [521, 146] width 29 height 29
click at [517, 151] on icon "Delete Delete last character input" at bounding box center [521, 146] width 29 height 29
click at [522, 150] on icon at bounding box center [520, 146] width 21 height 17
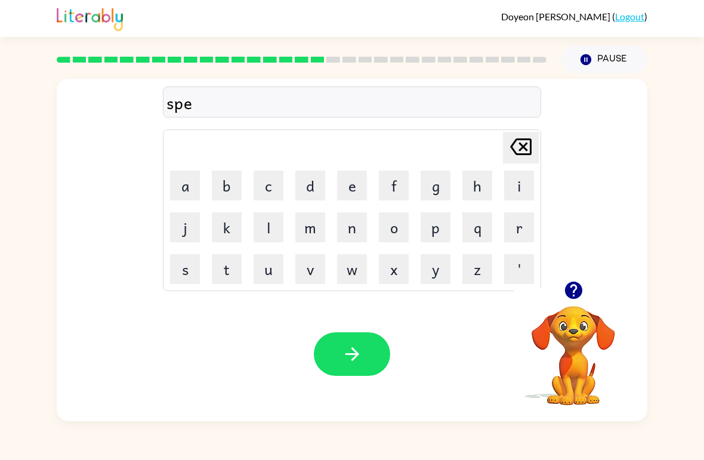
click at [353, 227] on button "n" at bounding box center [352, 227] width 30 height 30
click at [352, 229] on button "n" at bounding box center [352, 227] width 30 height 30
click at [440, 186] on button "g" at bounding box center [436, 186] width 30 height 30
click at [526, 151] on icon at bounding box center [520, 146] width 21 height 17
click at [516, 187] on button "i" at bounding box center [519, 186] width 30 height 30
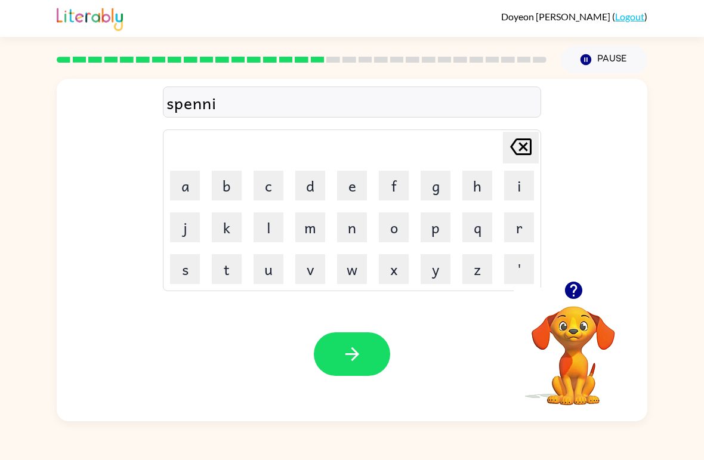
click at [354, 226] on button "n" at bounding box center [352, 227] width 30 height 30
click at [433, 183] on button "g" at bounding box center [436, 186] width 30 height 30
click at [509, 138] on icon "Delete Delete last character input" at bounding box center [521, 146] width 29 height 29
click at [513, 139] on icon "Delete Delete last character input" at bounding box center [521, 146] width 29 height 29
click at [512, 139] on icon "Delete Delete last character input" at bounding box center [521, 146] width 29 height 29
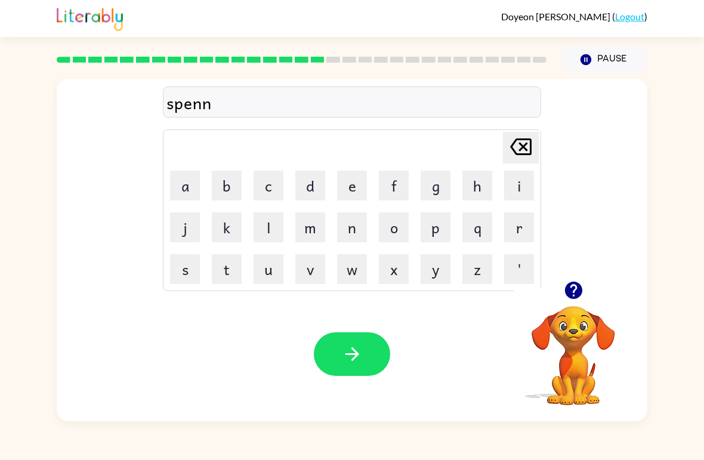
click at [513, 140] on icon "Delete Delete last character input" at bounding box center [521, 146] width 29 height 29
click at [365, 186] on button "e" at bounding box center [352, 186] width 30 height 30
click at [354, 224] on button "n" at bounding box center [352, 227] width 30 height 30
click at [500, 191] on td "i" at bounding box center [519, 185] width 41 height 41
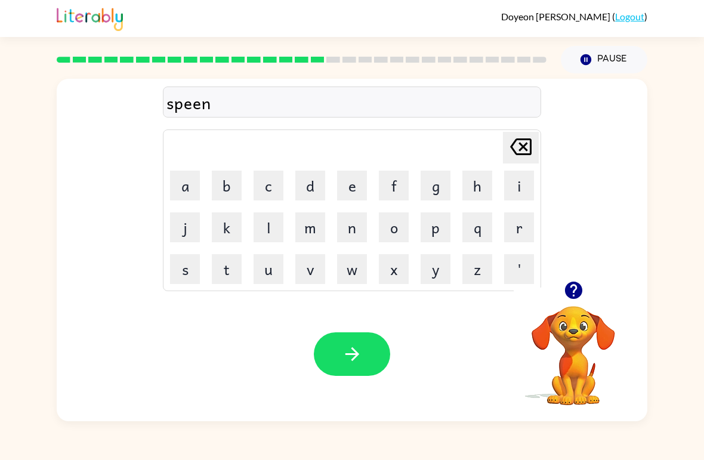
click at [520, 183] on button "i" at bounding box center [519, 186] width 30 height 30
click at [354, 234] on button "n" at bounding box center [352, 227] width 30 height 30
click at [441, 191] on button "g" at bounding box center [436, 186] width 30 height 30
click at [363, 365] on button "button" at bounding box center [352, 354] width 76 height 44
click at [434, 190] on button "g" at bounding box center [436, 186] width 30 height 30
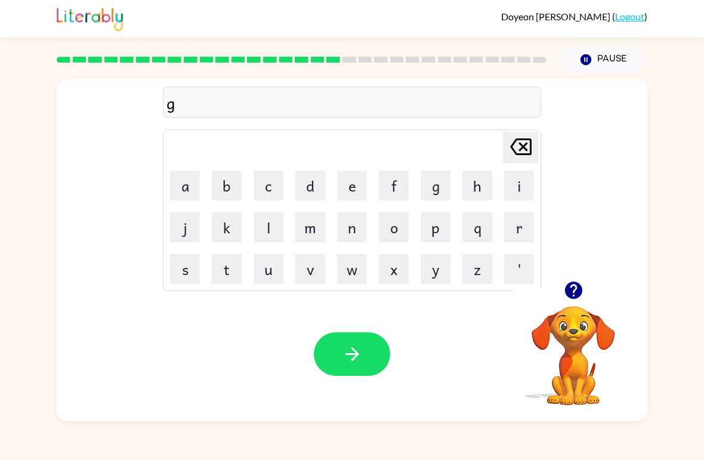
click at [512, 233] on button "r" at bounding box center [519, 227] width 30 height 30
click at [268, 272] on button "u" at bounding box center [269, 269] width 30 height 30
click at [313, 238] on button "m" at bounding box center [310, 227] width 30 height 30
click at [439, 230] on button "p" at bounding box center [436, 227] width 30 height 30
click at [519, 186] on button "i" at bounding box center [519, 186] width 30 height 30
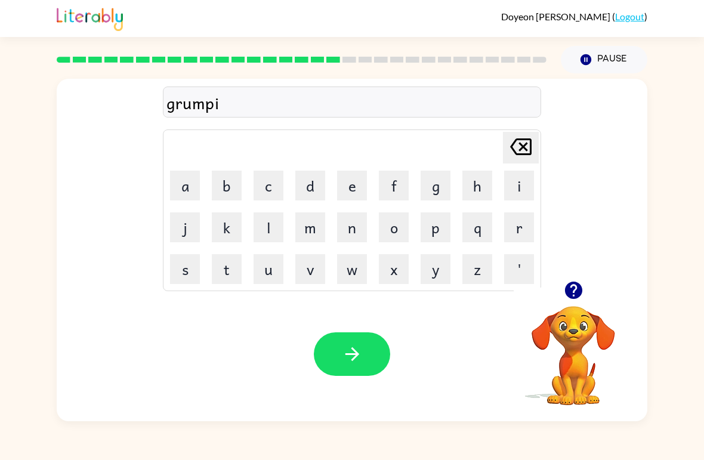
click at [353, 193] on button "e" at bounding box center [352, 186] width 30 height 30
click at [183, 272] on button "s" at bounding box center [185, 269] width 30 height 30
click at [226, 275] on button "t" at bounding box center [227, 269] width 30 height 30
click at [358, 369] on button "button" at bounding box center [352, 354] width 76 height 44
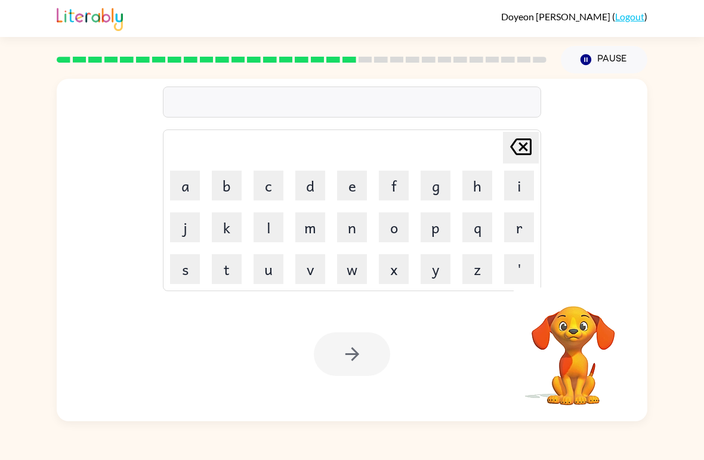
click at [569, 320] on video "Your browser must support playing .mp4 files to use Literably. Please try using…" at bounding box center [573, 347] width 119 height 119
click at [596, 339] on video "Your browser must support playing .mp4 files to use Literably. Please try using…" at bounding box center [573, 347] width 119 height 119
click at [517, 189] on button "i" at bounding box center [519, 186] width 30 height 30
click at [359, 238] on button "n" at bounding box center [352, 227] width 30 height 30
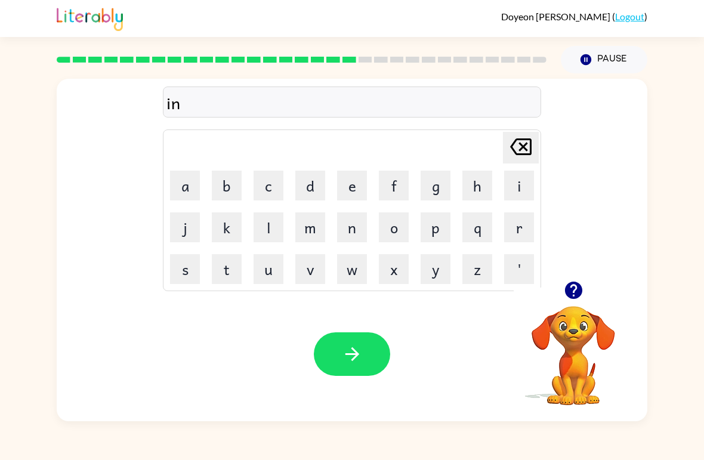
click at [262, 195] on button "c" at bounding box center [269, 186] width 30 height 30
click at [692, 430] on div "Doyeon Lee ( Logout ) Pause Pause inc Delete Delete last character input a b c …" at bounding box center [352, 230] width 704 height 460
click at [518, 225] on button "r" at bounding box center [519, 227] width 30 height 30
click at [345, 196] on button "e" at bounding box center [352, 186] width 30 height 30
click at [322, 196] on button "d" at bounding box center [310, 186] width 30 height 30
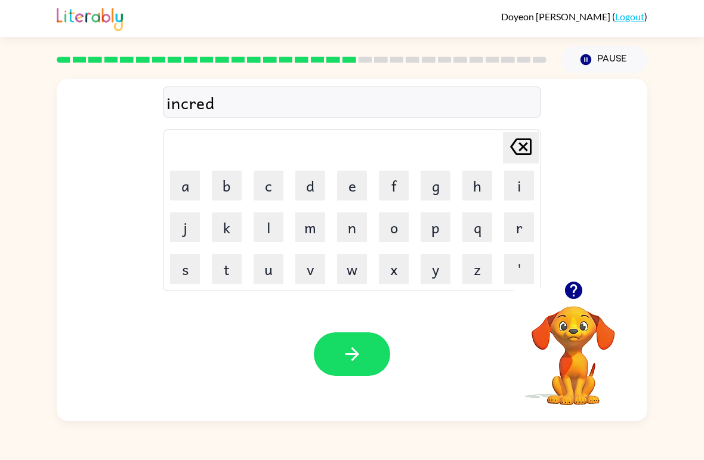
click at [522, 184] on button "i" at bounding box center [519, 186] width 30 height 30
click at [226, 197] on button "b" at bounding box center [227, 186] width 30 height 30
click at [266, 222] on button "l" at bounding box center [269, 227] width 30 height 30
click at [346, 196] on button "e" at bounding box center [352, 186] width 30 height 30
click at [359, 368] on button "button" at bounding box center [352, 354] width 76 height 44
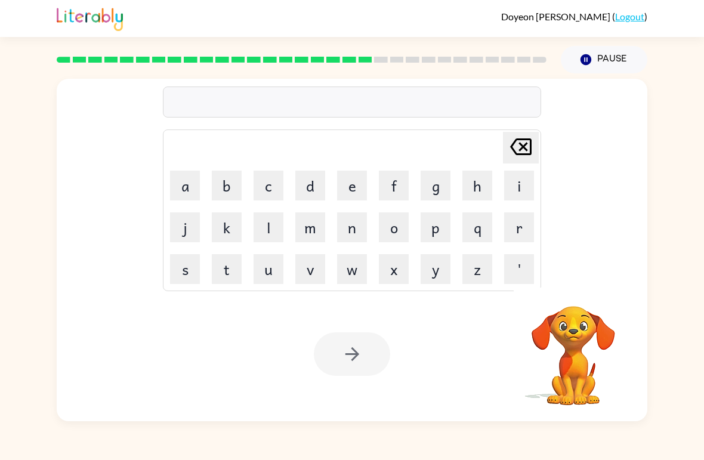
click at [289, 236] on table "Delete Delete last character input a b c d e f g h i j k l m n o p q r s t u v …" at bounding box center [352, 210] width 377 height 161
click at [519, 181] on button "i" at bounding box center [519, 186] width 30 height 30
click at [515, 141] on icon at bounding box center [520, 146] width 21 height 17
click at [275, 232] on button "l" at bounding box center [269, 227] width 30 height 30
click at [522, 184] on button "i" at bounding box center [519, 186] width 30 height 30
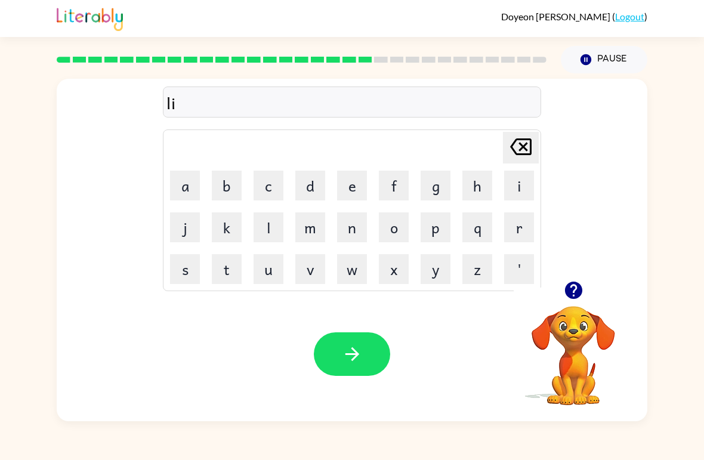
click at [195, 272] on button "s" at bounding box center [185, 269] width 30 height 30
click at [234, 269] on button "t" at bounding box center [227, 269] width 30 height 30
click at [337, 186] on button "e" at bounding box center [352, 186] width 30 height 30
click at [358, 238] on button "n" at bounding box center [352, 227] width 30 height 30
click at [362, 348] on icon "button" at bounding box center [352, 354] width 21 height 21
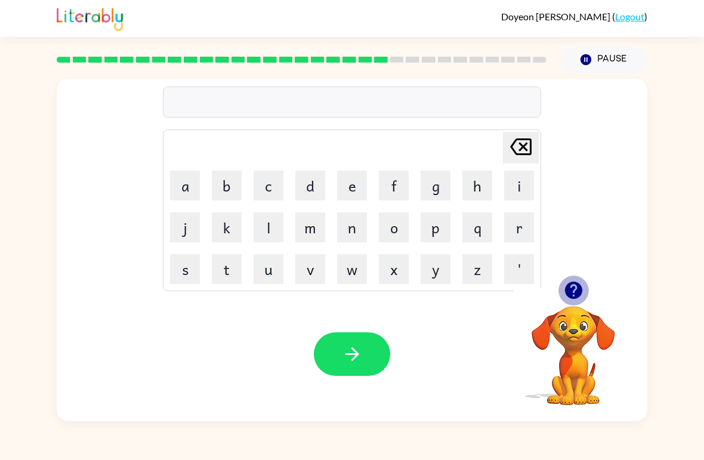
click at [577, 300] on icon "button" at bounding box center [573, 290] width 21 height 21
click at [352, 228] on button "n" at bounding box center [352, 227] width 30 height 30
click at [401, 233] on button "o" at bounding box center [394, 227] width 30 height 30
click at [304, 228] on button "m" at bounding box center [310, 227] width 30 height 30
click at [522, 187] on button "i" at bounding box center [519, 186] width 30 height 30
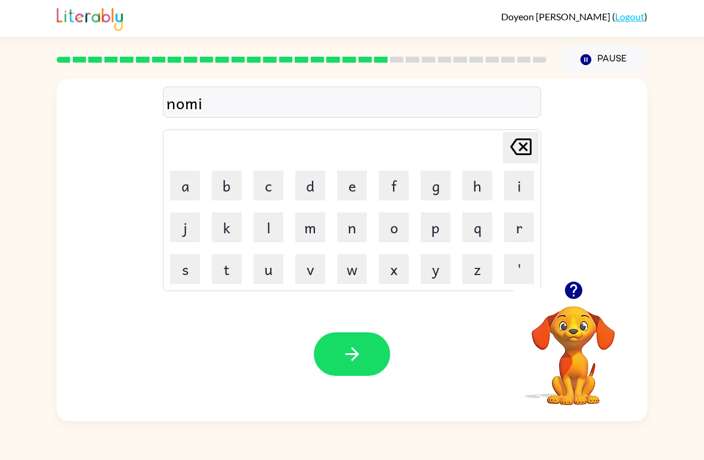
click at [355, 231] on button "n" at bounding box center [352, 227] width 30 height 30
click at [183, 192] on button "a" at bounding box center [185, 186] width 30 height 30
click at [225, 268] on button "t" at bounding box center [227, 269] width 30 height 30
click at [340, 200] on button "e" at bounding box center [352, 186] width 30 height 30
click at [352, 356] on icon "button" at bounding box center [352, 354] width 21 height 21
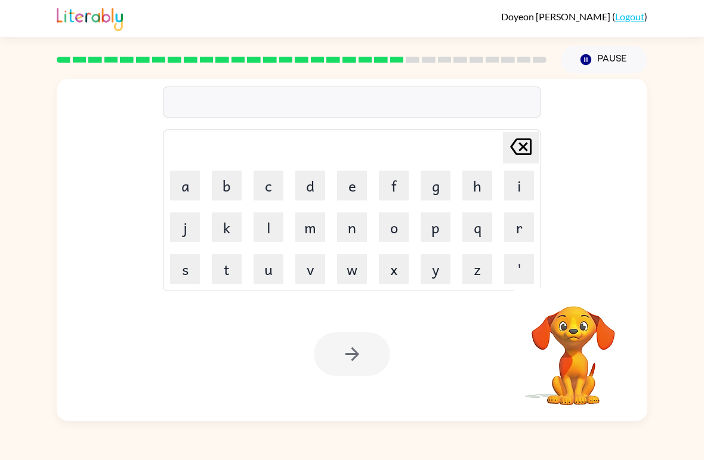
click at [687, 283] on div "Delete Delete last character input a b c d e f g h i j k l m n o p q r s t u v …" at bounding box center [352, 247] width 704 height 348
click at [192, 263] on button "s" at bounding box center [185, 269] width 30 height 30
click at [279, 277] on button "u" at bounding box center [269, 269] width 30 height 30
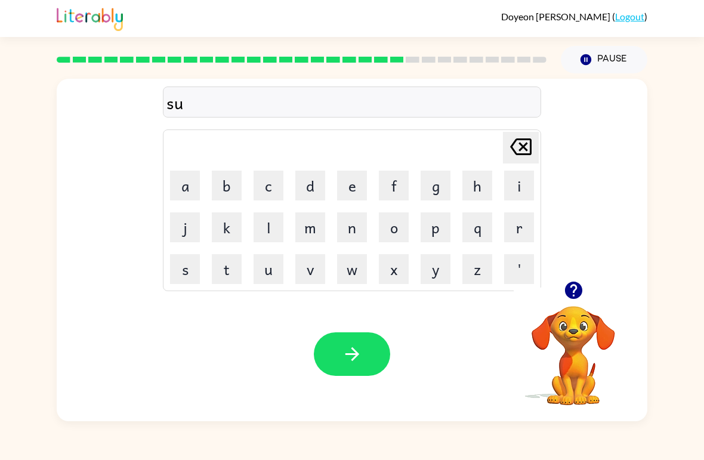
click at [181, 274] on button "s" at bounding box center [185, 269] width 30 height 30
click at [226, 272] on button "t" at bounding box center [227, 269] width 30 height 30
click at [184, 192] on button "a" at bounding box center [185, 186] width 30 height 30
click at [521, 184] on button "i" at bounding box center [519, 186] width 30 height 30
click at [356, 230] on button "n" at bounding box center [352, 227] width 30 height 30
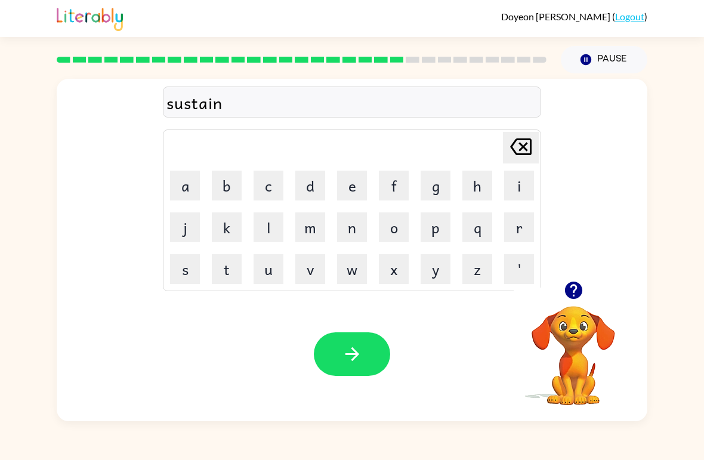
click at [359, 354] on icon "button" at bounding box center [352, 354] width 21 height 21
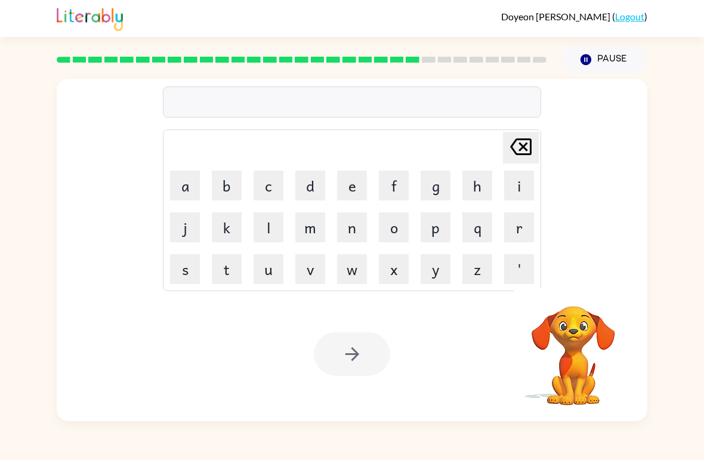
click at [349, 258] on button "w" at bounding box center [352, 269] width 30 height 30
click at [399, 227] on button "o" at bounding box center [394, 227] width 30 height 30
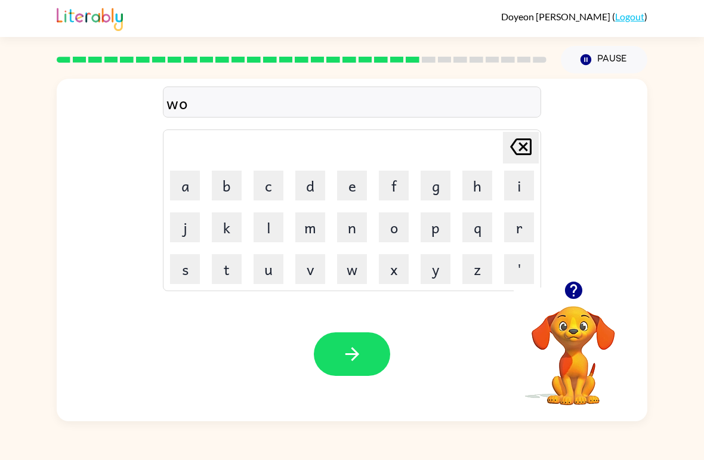
click at [514, 156] on icon "Delete Delete last character input" at bounding box center [521, 146] width 29 height 29
click at [513, 156] on icon "Delete Delete last character input" at bounding box center [521, 146] width 29 height 29
click at [361, 270] on button "w" at bounding box center [352, 269] width 30 height 30
click at [399, 237] on button "o" at bounding box center [394, 227] width 30 height 30
click at [523, 229] on button "r" at bounding box center [519, 227] width 30 height 30
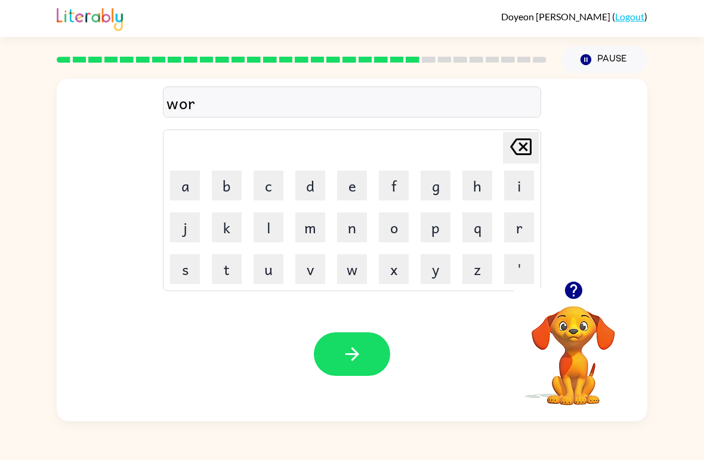
click at [310, 193] on button "d" at bounding box center [310, 186] width 30 height 30
click at [518, 185] on button "i" at bounding box center [519, 186] width 30 height 30
click at [444, 270] on button "y" at bounding box center [436, 269] width 30 height 30
click at [361, 354] on icon "button" at bounding box center [352, 354] width 21 height 21
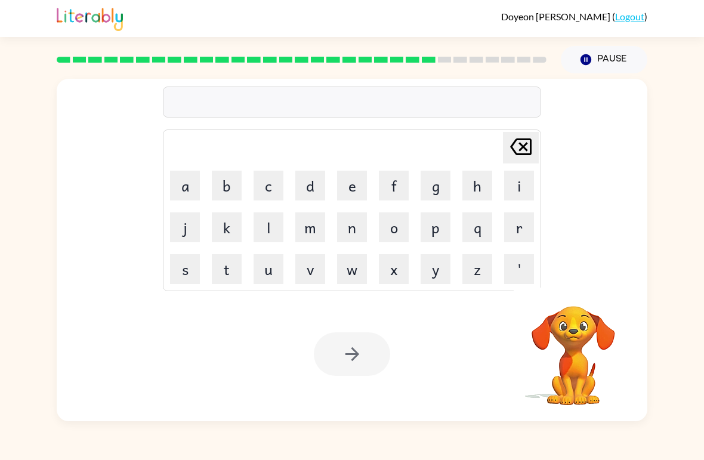
click at [525, 223] on button "r" at bounding box center [519, 227] width 30 height 30
click at [345, 186] on button "e" at bounding box center [352, 186] width 30 height 30
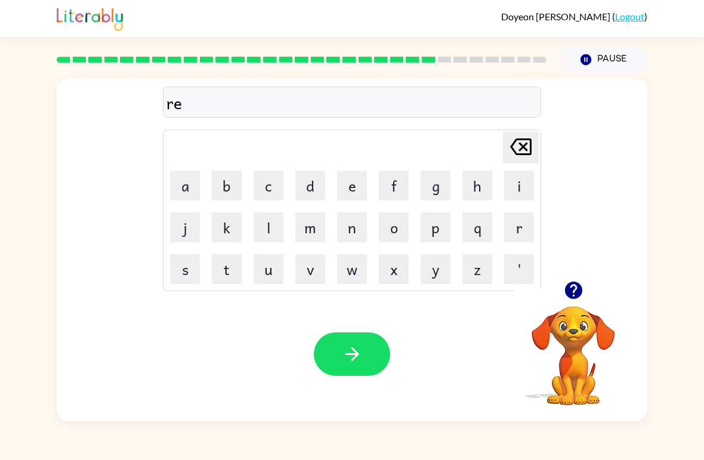
click at [199, 183] on button "a" at bounding box center [185, 186] width 30 height 30
click at [229, 266] on button "t" at bounding box center [227, 269] width 30 height 30
click at [358, 178] on button "e" at bounding box center [352, 186] width 30 height 30
click at [311, 189] on button "d" at bounding box center [310, 186] width 30 height 30
click at [522, 158] on icon "Delete Delete last character input" at bounding box center [521, 146] width 29 height 29
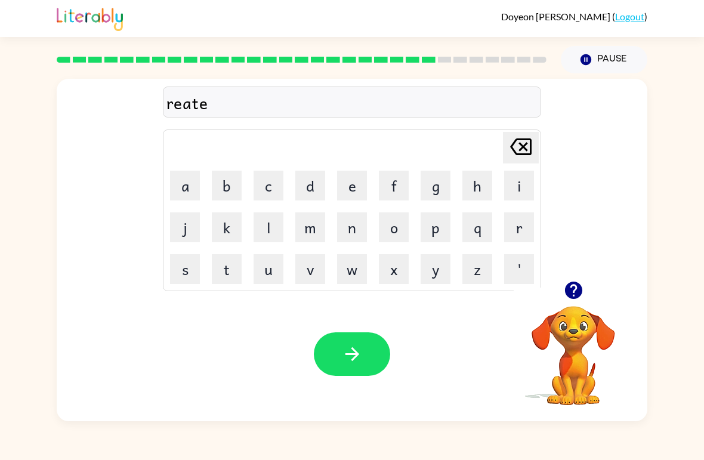
click at [525, 161] on icon "Delete Delete last character input" at bounding box center [521, 146] width 29 height 29
click at [525, 157] on icon "Delete Delete last character input" at bounding box center [521, 146] width 29 height 29
click at [265, 235] on button "l" at bounding box center [269, 227] width 30 height 30
click at [356, 199] on button "e" at bounding box center [352, 186] width 30 height 30
click at [226, 264] on button "t" at bounding box center [227, 269] width 30 height 30
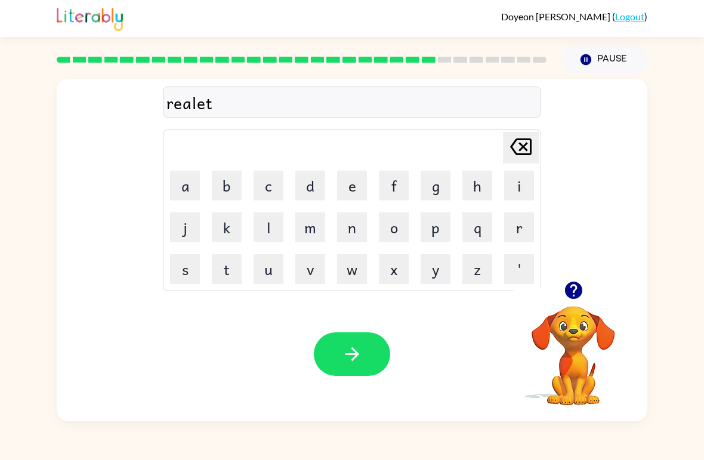
click at [348, 191] on button "e" at bounding box center [352, 186] width 30 height 30
click at [310, 190] on button "d" at bounding box center [310, 186] width 30 height 30
click at [362, 358] on icon "button" at bounding box center [352, 354] width 21 height 21
click at [241, 220] on button "k" at bounding box center [227, 227] width 30 height 30
click at [511, 185] on button "i" at bounding box center [519, 186] width 30 height 30
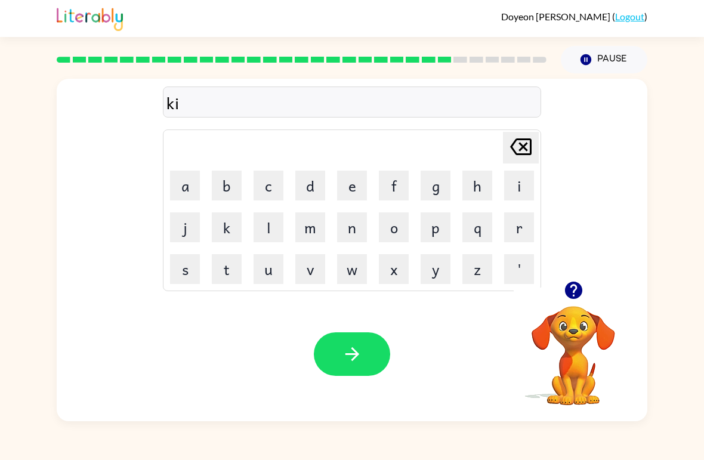
click at [219, 270] on button "t" at bounding box center [227, 269] width 30 height 30
click at [218, 269] on button "t" at bounding box center [227, 269] width 30 height 30
click at [347, 187] on button "e" at bounding box center [352, 186] width 30 height 30
click at [355, 223] on button "n" at bounding box center [352, 227] width 30 height 30
click at [357, 351] on icon "button" at bounding box center [352, 354] width 21 height 21
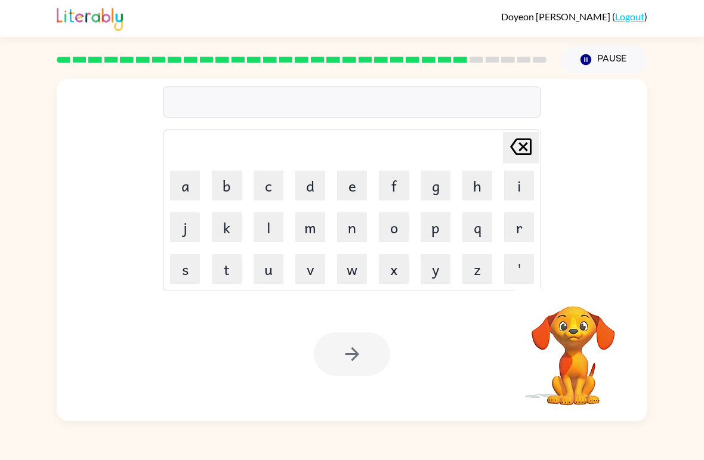
click at [312, 186] on button "d" at bounding box center [310, 186] width 30 height 30
click at [355, 190] on button "e" at bounding box center [352, 186] width 30 height 30
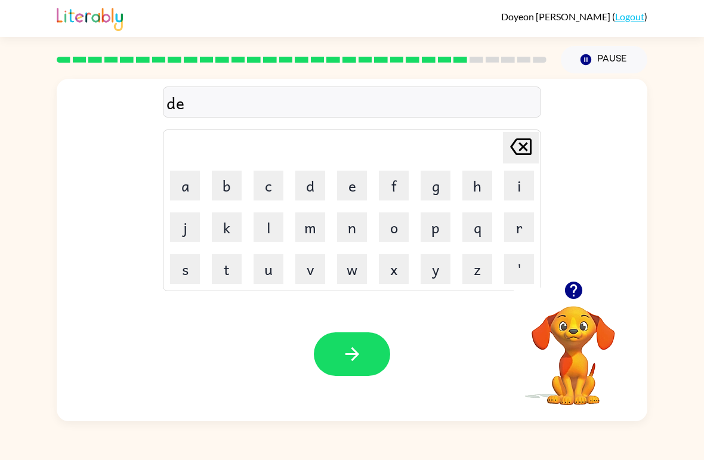
click at [428, 233] on button "p" at bounding box center [436, 227] width 30 height 30
click at [180, 189] on button "a" at bounding box center [185, 186] width 30 height 30
click at [518, 227] on button "r" at bounding box center [519, 227] width 30 height 30
click at [218, 270] on button "t" at bounding box center [227, 269] width 30 height 30
click at [316, 235] on button "m" at bounding box center [310, 227] width 30 height 30
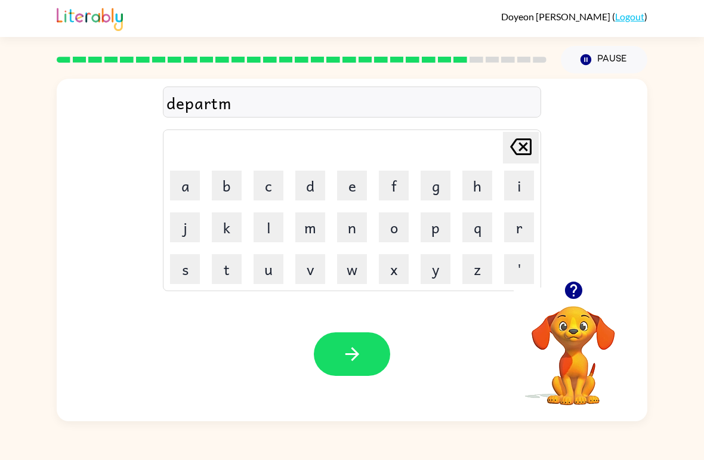
click at [353, 182] on button "e" at bounding box center [352, 186] width 30 height 30
click at [354, 232] on button "n" at bounding box center [352, 227] width 30 height 30
click at [234, 274] on button "t" at bounding box center [227, 269] width 30 height 30
click at [361, 362] on icon "button" at bounding box center [352, 354] width 21 height 21
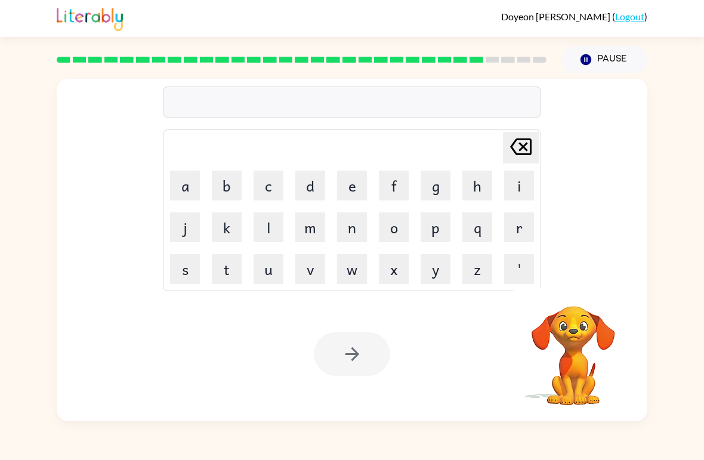
click at [187, 265] on button "s" at bounding box center [185, 269] width 30 height 30
click at [268, 224] on button "l" at bounding box center [269, 227] width 30 height 30
click at [508, 196] on button "i" at bounding box center [519, 186] width 30 height 30
click at [441, 188] on button "g" at bounding box center [436, 186] width 30 height 30
click at [482, 183] on button "h" at bounding box center [478, 186] width 30 height 30
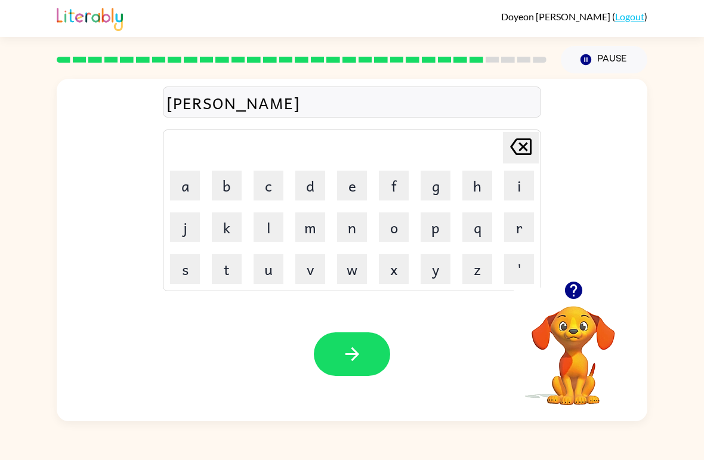
click at [229, 260] on button "t" at bounding box center [227, 269] width 30 height 30
click at [360, 353] on icon "button" at bounding box center [352, 354] width 21 height 21
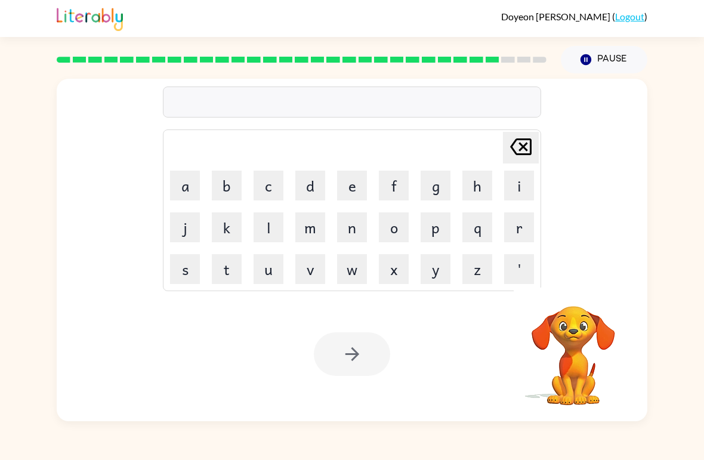
click at [267, 270] on button "u" at bounding box center [269, 269] width 30 height 30
click at [355, 233] on button "n" at bounding box center [352, 227] width 30 height 30
click at [515, 192] on button "i" at bounding box center [519, 186] width 30 height 30
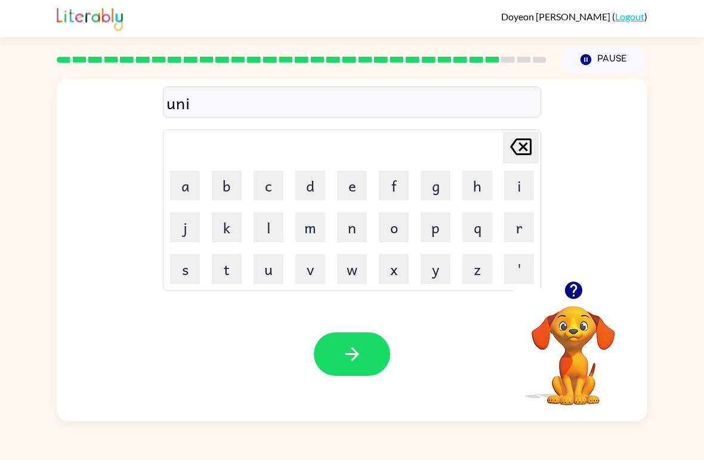
click at [311, 258] on button "v" at bounding box center [310, 269] width 30 height 30
click at [356, 189] on button "e" at bounding box center [352, 186] width 30 height 30
click at [524, 230] on button "r" at bounding box center [519, 227] width 30 height 30
click at [569, 294] on icon "button" at bounding box center [573, 290] width 17 height 17
click at [184, 270] on button "s" at bounding box center [185, 269] width 30 height 30
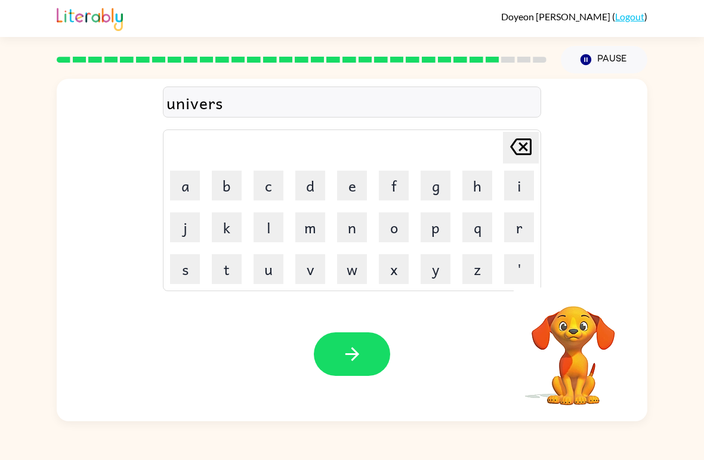
click at [514, 189] on button "i" at bounding box center [519, 186] width 30 height 30
click at [408, 219] on button "o" at bounding box center [394, 227] width 30 height 30
click at [273, 231] on button "l" at bounding box center [269, 227] width 30 height 30
click at [517, 161] on icon "Delete Delete last character input" at bounding box center [521, 146] width 29 height 29
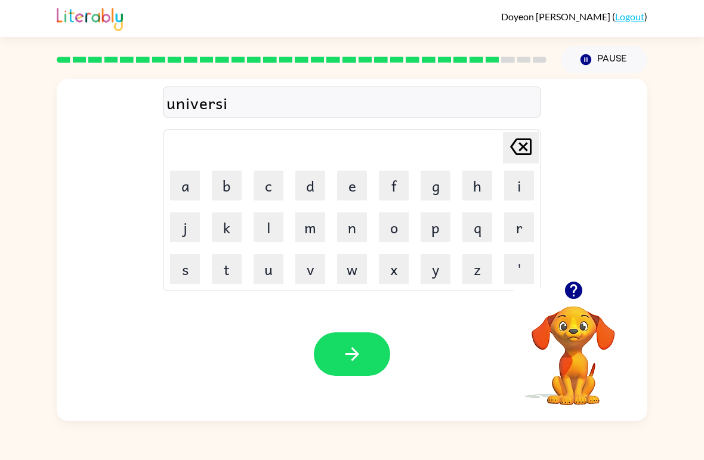
click at [519, 152] on icon "Delete Delete last character input" at bounding box center [521, 146] width 29 height 29
click at [513, 155] on icon "Delete Delete last character input" at bounding box center [521, 146] width 29 height 29
click at [554, 291] on div at bounding box center [573, 290] width 119 height 30
click at [574, 294] on icon "button" at bounding box center [573, 290] width 17 height 17
click at [190, 270] on button "s" at bounding box center [185, 269] width 30 height 30
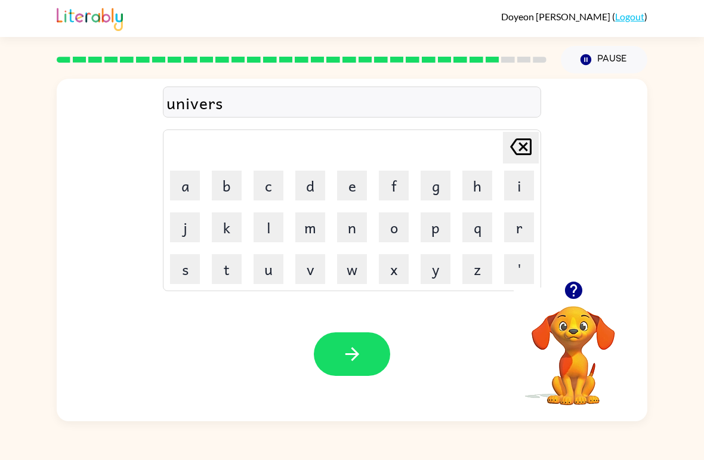
click at [517, 186] on button "i" at bounding box center [519, 186] width 30 height 30
click at [401, 227] on button "o" at bounding box center [394, 227] width 30 height 30
click at [187, 217] on button "j" at bounding box center [185, 227] width 30 height 30
click at [524, 149] on icon at bounding box center [520, 146] width 21 height 17
click at [278, 233] on button "l" at bounding box center [269, 227] width 30 height 30
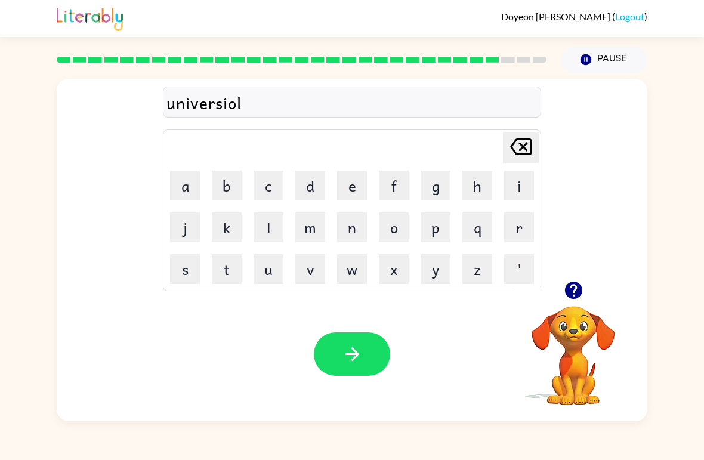
click at [519, 144] on icon at bounding box center [520, 146] width 21 height 17
click at [524, 139] on icon at bounding box center [520, 146] width 21 height 17
click at [198, 181] on button "a" at bounding box center [185, 186] width 30 height 30
click at [279, 226] on button "l" at bounding box center [269, 227] width 30 height 30
click at [360, 368] on button "button" at bounding box center [352, 354] width 76 height 44
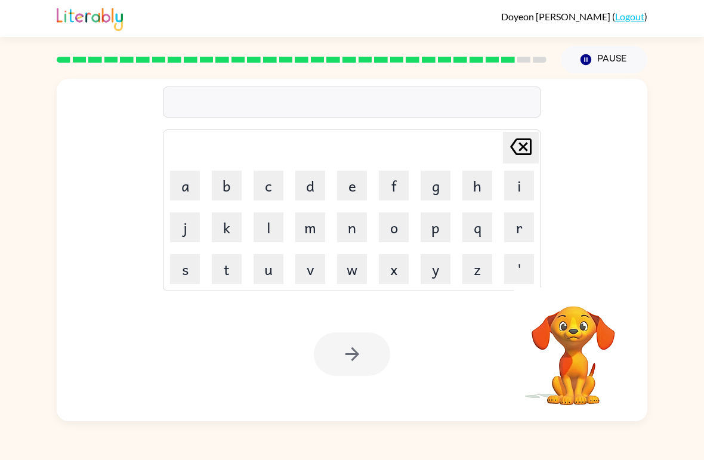
click at [585, 294] on video "Your browser must support playing .mp4 files to use Literably. Please try using…" at bounding box center [573, 347] width 119 height 119
click at [174, 265] on button "s" at bounding box center [185, 269] width 30 height 30
click at [510, 195] on button "i" at bounding box center [519, 186] width 30 height 30
click at [310, 263] on button "v" at bounding box center [310, 269] width 30 height 30
click at [350, 189] on button "e" at bounding box center [352, 186] width 30 height 30
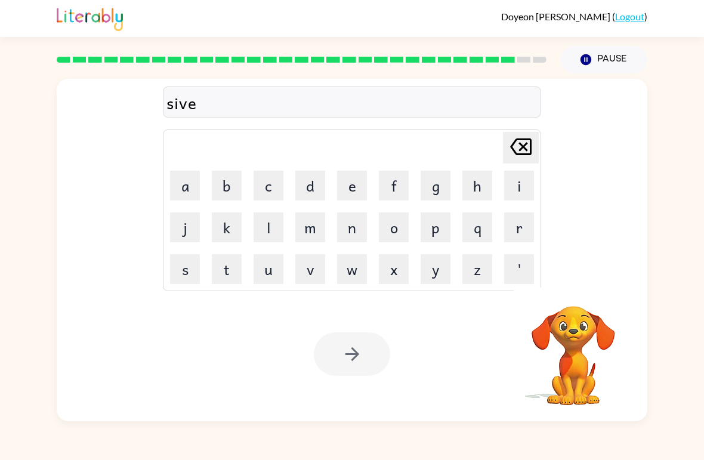
click at [510, 219] on button "r" at bounding box center [519, 227] width 30 height 30
click at [349, 269] on button "w" at bounding box center [352, 269] width 30 height 30
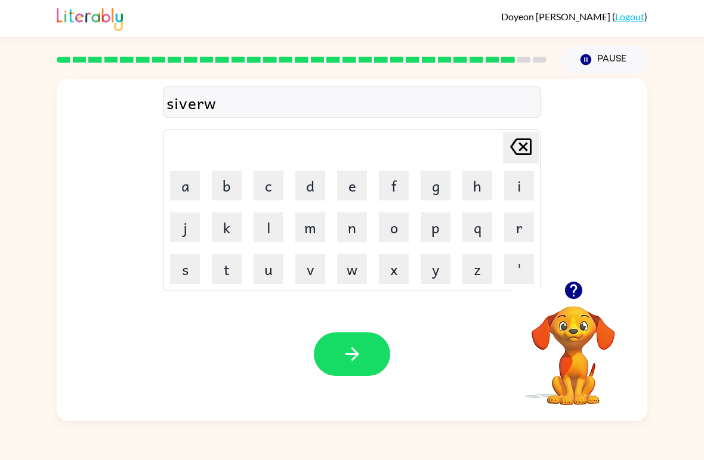
click at [338, 184] on button "e" at bounding box center [352, 186] width 30 height 30
click at [183, 183] on button "a" at bounding box center [185, 186] width 30 height 30
click at [508, 219] on button "r" at bounding box center [519, 227] width 30 height 30
click at [353, 364] on icon "button" at bounding box center [352, 354] width 21 height 21
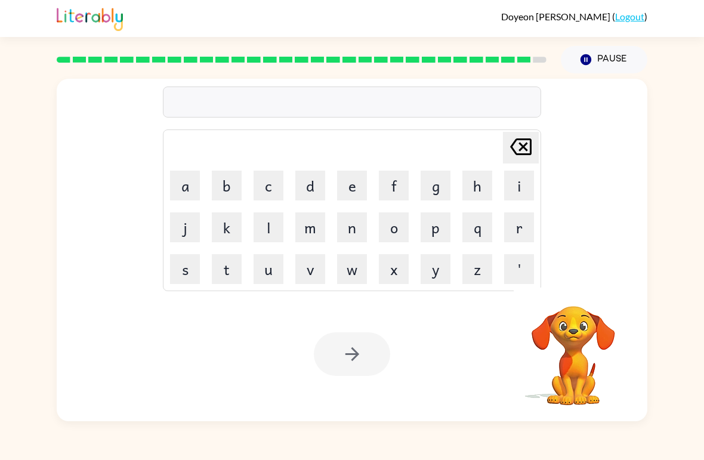
click at [186, 196] on button "a" at bounding box center [185, 186] width 30 height 30
click at [362, 228] on button "n" at bounding box center [352, 227] width 30 height 30
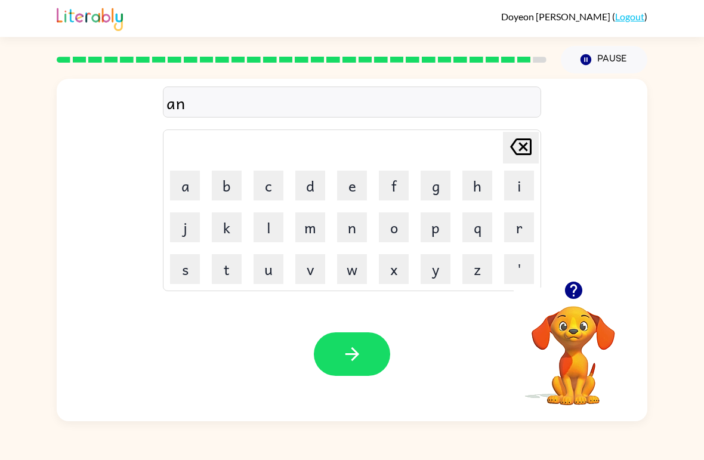
click at [591, 338] on video "Your browser must support playing .mp4 files to use Literably. Please try using…" at bounding box center [573, 347] width 119 height 119
click at [270, 189] on button "c" at bounding box center [269, 186] width 30 height 30
click at [401, 227] on button "o" at bounding box center [394, 227] width 30 height 30
click at [271, 280] on button "u" at bounding box center [269, 269] width 30 height 30
click at [354, 227] on button "n" at bounding box center [352, 227] width 30 height 30
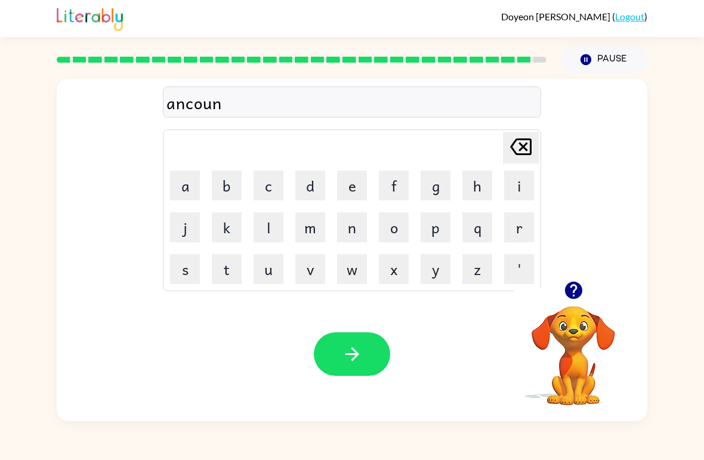
click at [230, 266] on button "t" at bounding box center [227, 269] width 30 height 30
click at [348, 193] on button "e" at bounding box center [352, 186] width 30 height 30
click at [177, 109] on div "ancounte" at bounding box center [352, 102] width 371 height 25
click at [517, 155] on icon at bounding box center [520, 146] width 21 height 17
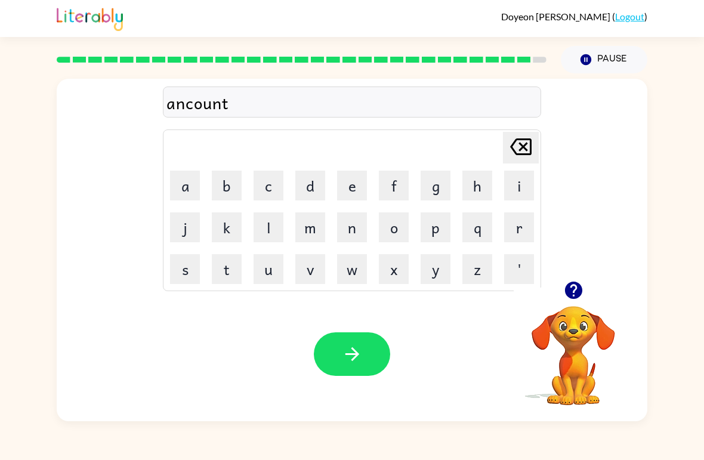
click at [520, 155] on icon at bounding box center [520, 146] width 21 height 17
click at [519, 155] on icon at bounding box center [520, 146] width 21 height 17
click at [525, 150] on icon "Delete Delete last character input" at bounding box center [521, 146] width 29 height 29
click at [525, 150] on icon at bounding box center [520, 146] width 21 height 17
click at [524, 147] on icon at bounding box center [520, 146] width 21 height 17
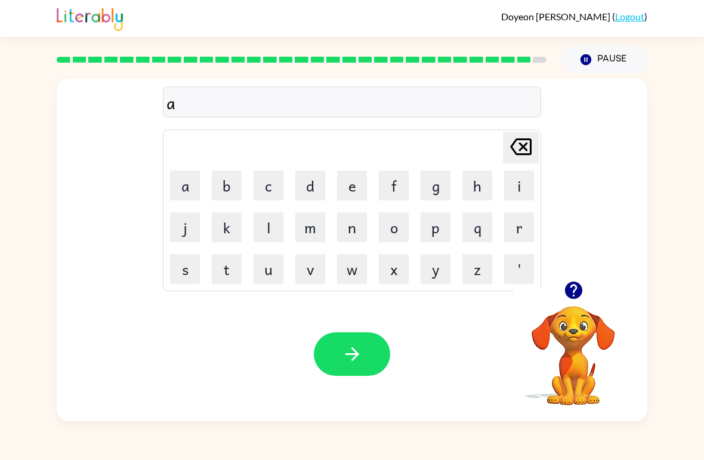
click at [524, 147] on icon at bounding box center [520, 146] width 21 height 17
click at [524, 145] on icon "Delete Delete last character input" at bounding box center [521, 146] width 29 height 29
click at [348, 187] on button "e" at bounding box center [352, 186] width 30 height 30
click at [356, 230] on button "n" at bounding box center [352, 227] width 30 height 30
click at [280, 193] on button "c" at bounding box center [269, 186] width 30 height 30
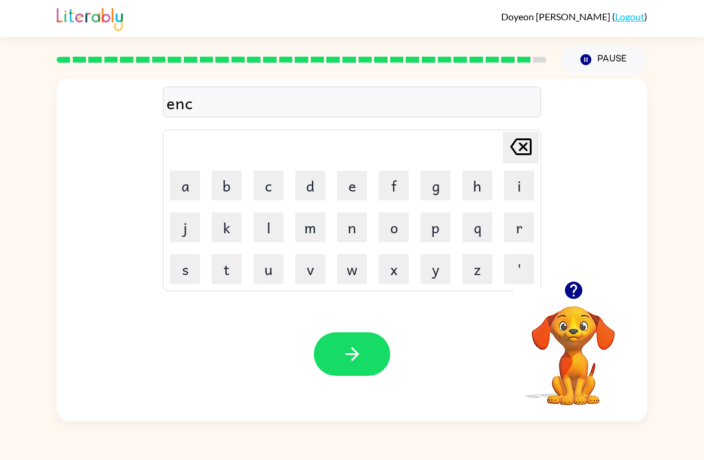
click at [399, 224] on button "o" at bounding box center [394, 227] width 30 height 30
click at [267, 279] on button "u" at bounding box center [269, 269] width 30 height 30
click at [356, 226] on button "n" at bounding box center [352, 227] width 30 height 30
click at [577, 294] on icon "button" at bounding box center [573, 290] width 17 height 17
click at [226, 275] on button "t" at bounding box center [227, 269] width 30 height 30
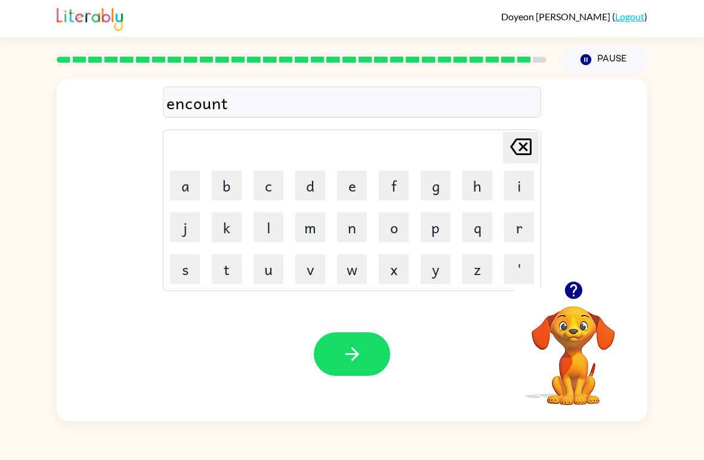
click at [359, 183] on button "e" at bounding box center [352, 186] width 30 height 30
click at [516, 230] on button "r" at bounding box center [519, 227] width 30 height 30
click at [344, 347] on icon "button" at bounding box center [352, 354] width 21 height 21
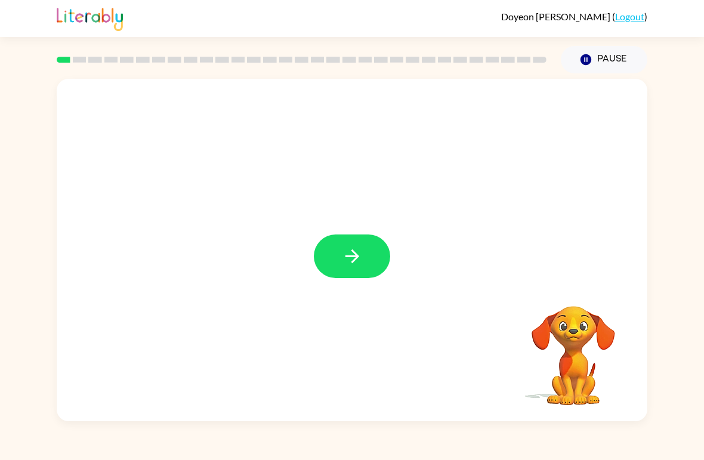
click at [369, 244] on button "button" at bounding box center [352, 257] width 76 height 44
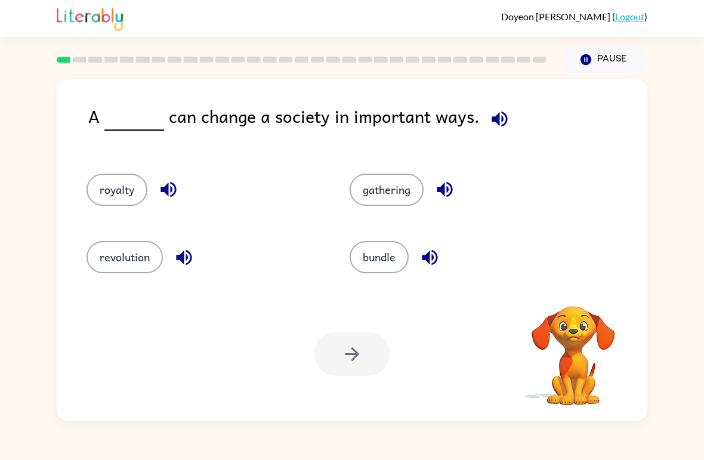
click at [491, 124] on icon "button" at bounding box center [499, 119] width 21 height 21
click at [390, 189] on button "gathering" at bounding box center [387, 190] width 74 height 32
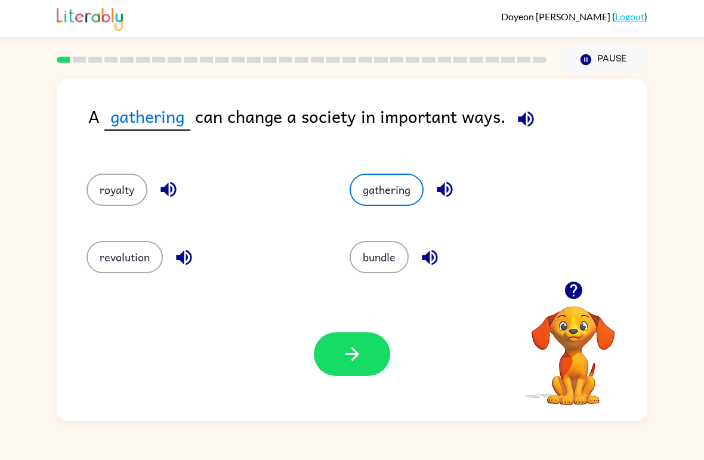
click at [347, 347] on icon "button" at bounding box center [352, 354] width 21 height 21
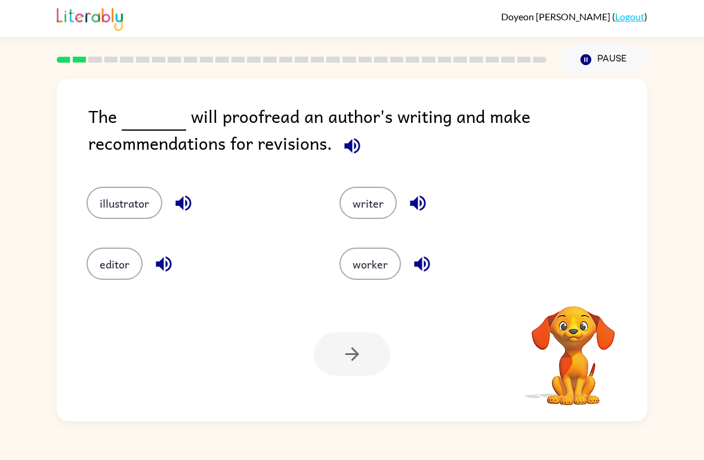
click at [348, 149] on icon "button" at bounding box center [352, 146] width 16 height 16
click at [355, 153] on icon "button" at bounding box center [352, 146] width 16 height 16
click at [113, 277] on button "editor" at bounding box center [115, 264] width 56 height 32
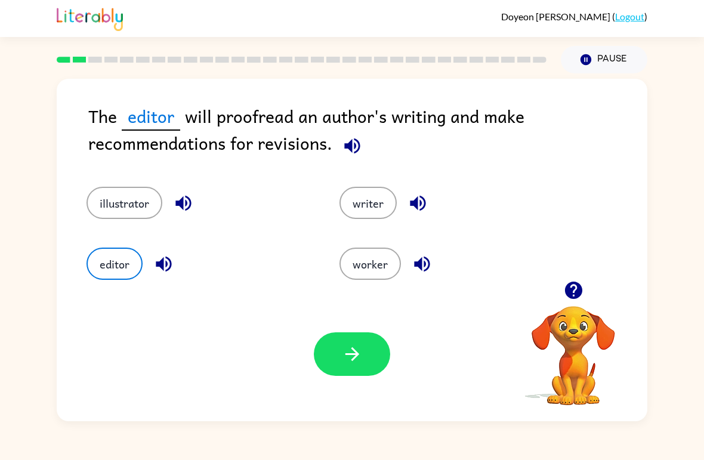
click at [373, 354] on button "button" at bounding box center [352, 354] width 76 height 44
click at [372, 356] on button "button" at bounding box center [352, 354] width 76 height 44
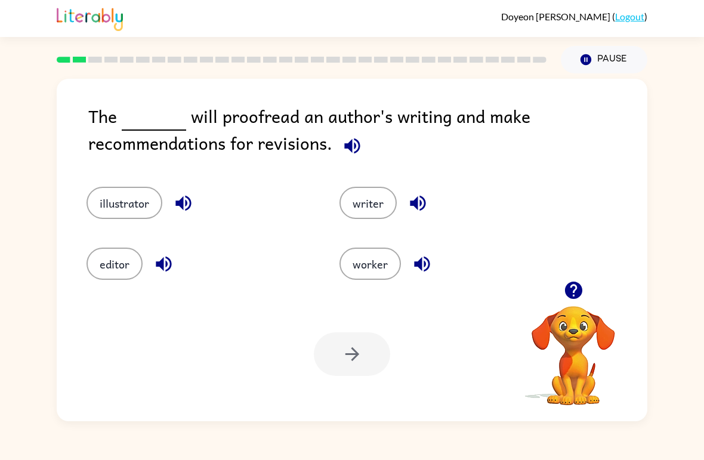
click at [121, 258] on button "editor" at bounding box center [115, 264] width 56 height 32
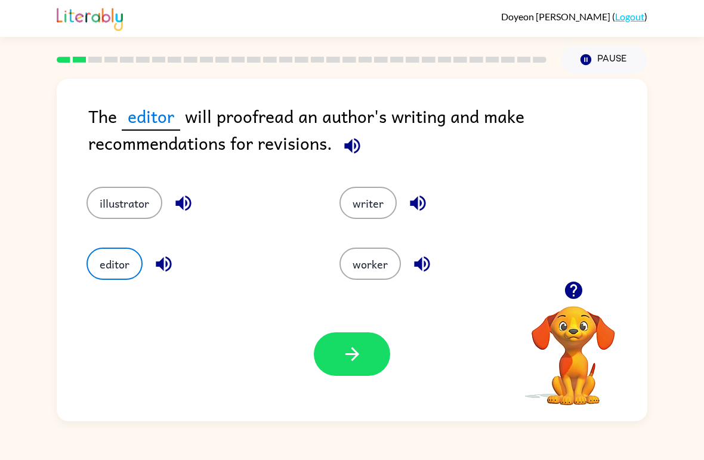
click at [362, 365] on button "button" at bounding box center [352, 354] width 76 height 44
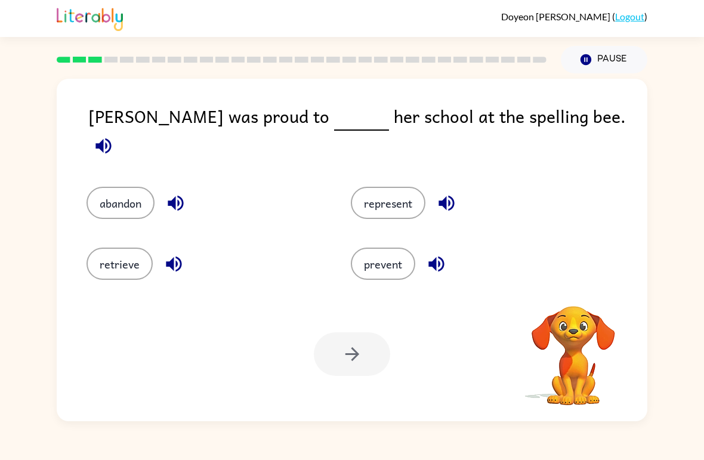
click at [111, 138] on icon "button" at bounding box center [103, 146] width 16 height 16
click at [385, 200] on button "represent" at bounding box center [388, 203] width 75 height 32
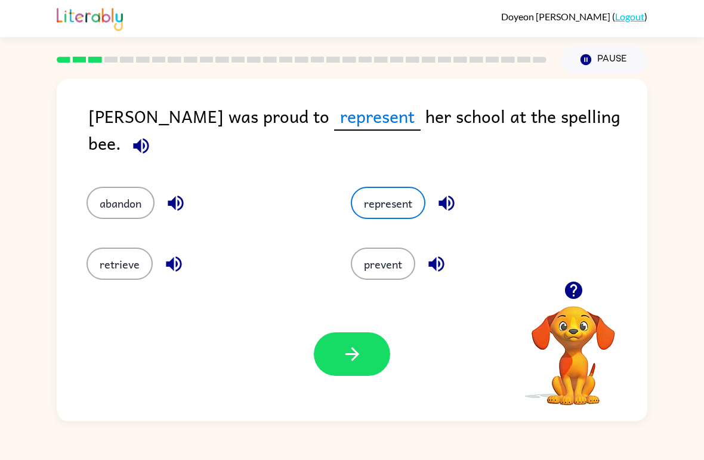
click at [371, 363] on button "button" at bounding box center [352, 354] width 76 height 44
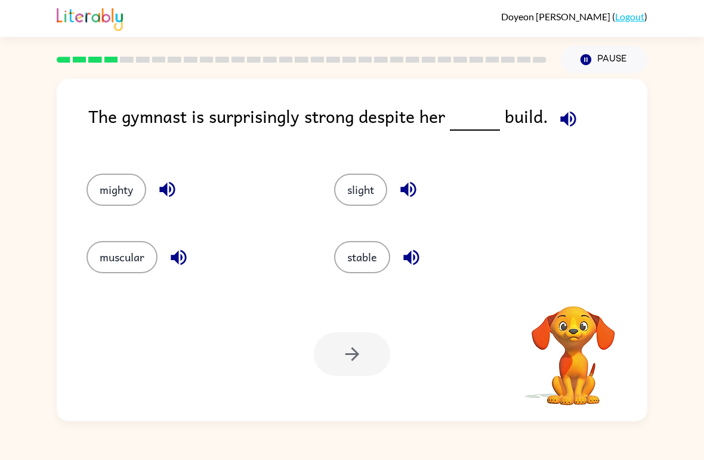
click at [560, 124] on icon "button" at bounding box center [568, 119] width 21 height 21
click at [558, 128] on icon "button" at bounding box center [568, 119] width 21 height 21
click at [571, 128] on icon "button" at bounding box center [568, 119] width 21 height 21
click at [558, 128] on icon "button" at bounding box center [568, 119] width 21 height 21
click at [537, 144] on div "The gymnast is surprisingly strong despite her build." at bounding box center [367, 126] width 559 height 47
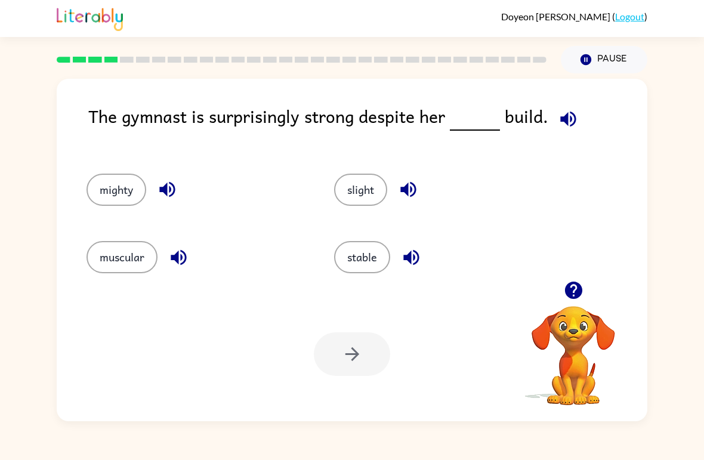
click at [566, 124] on icon "button" at bounding box center [568, 119] width 21 height 21
click at [558, 129] on icon "button" at bounding box center [568, 119] width 21 height 21
click at [119, 196] on button "mighty" at bounding box center [117, 190] width 60 height 32
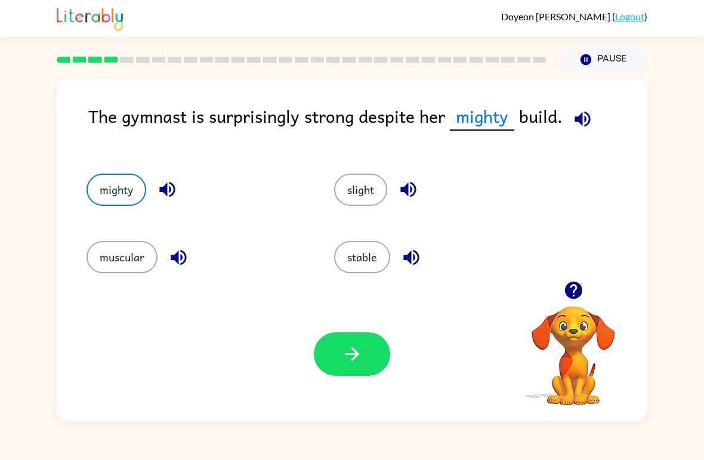
click at [354, 362] on icon "button" at bounding box center [352, 354] width 21 height 21
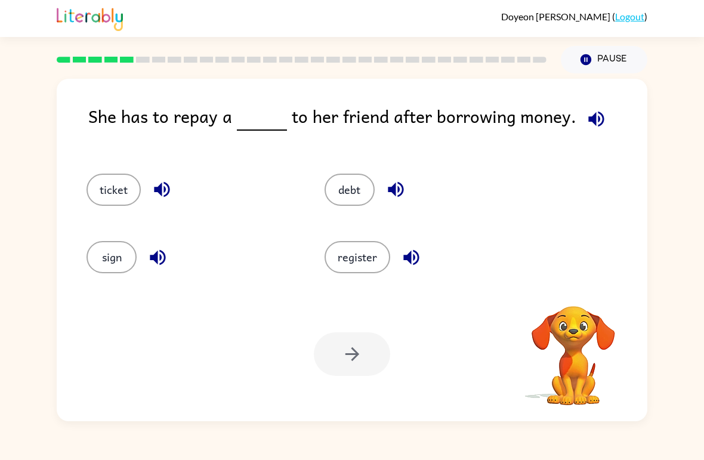
click at [589, 115] on icon "button" at bounding box center [596, 119] width 16 height 16
click at [591, 122] on icon "button" at bounding box center [596, 119] width 21 height 21
click at [586, 122] on icon "button" at bounding box center [596, 119] width 21 height 21
click at [597, 113] on icon "button" at bounding box center [596, 119] width 21 height 21
click at [588, 129] on icon "button" at bounding box center [596, 119] width 21 height 21
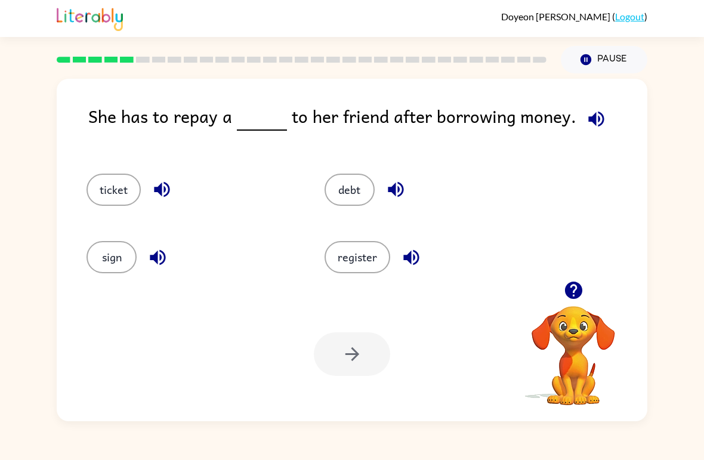
click at [594, 126] on icon "button" at bounding box center [596, 119] width 16 height 16
click at [596, 122] on icon "button" at bounding box center [596, 119] width 21 height 21
click at [602, 121] on button "button" at bounding box center [596, 119] width 30 height 30
click at [586, 128] on icon "button" at bounding box center [596, 119] width 21 height 21
click at [590, 122] on icon "button" at bounding box center [596, 119] width 16 height 16
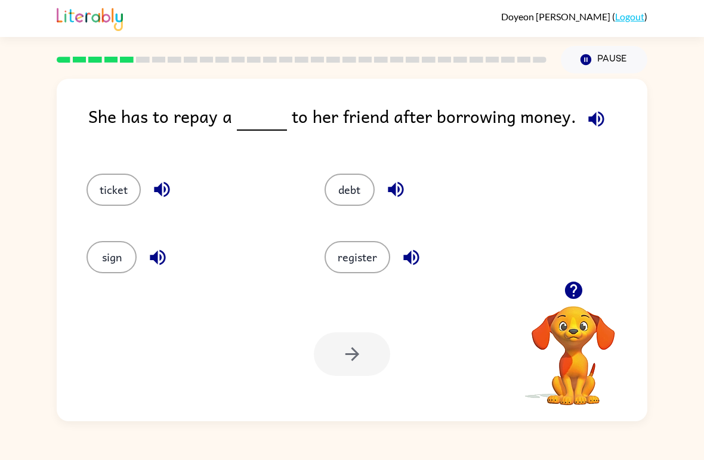
click at [328, 203] on div "debt" at bounding box center [430, 190] width 211 height 32
click at [343, 198] on button "debt" at bounding box center [350, 190] width 50 height 32
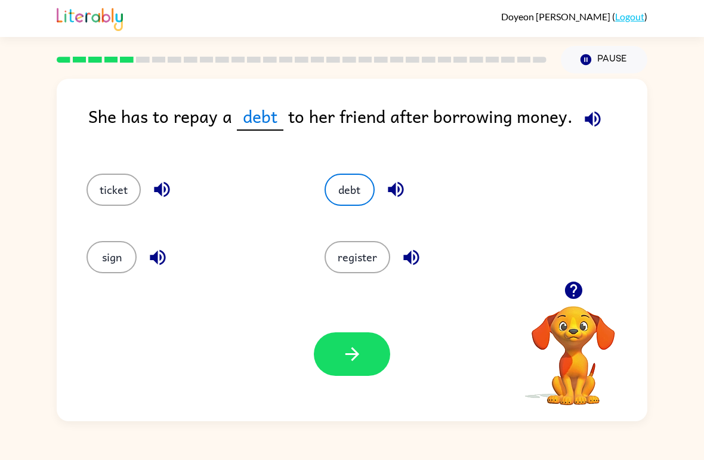
click at [332, 366] on button "button" at bounding box center [352, 354] width 76 height 44
click at [359, 352] on icon "button" at bounding box center [352, 354] width 21 height 21
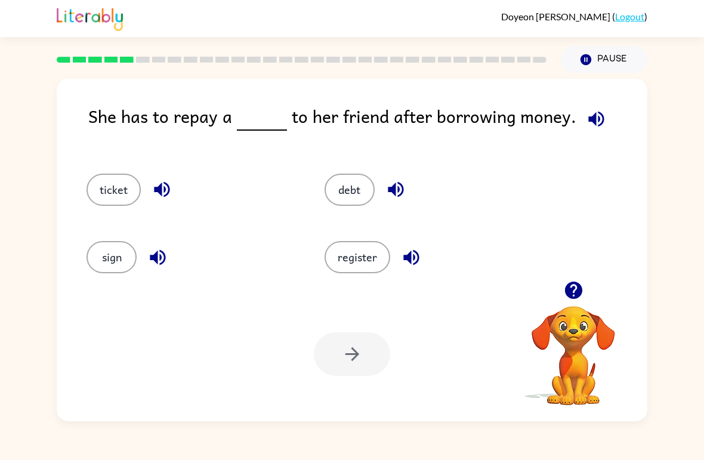
click at [619, 66] on button "Pause Pause" at bounding box center [604, 59] width 87 height 27
